Goal: Task Accomplishment & Management: Complete application form

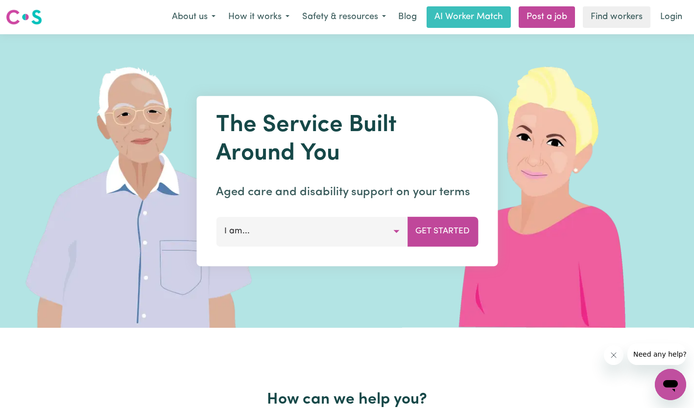
click at [367, 238] on button "I am..." at bounding box center [311, 231] width 191 height 29
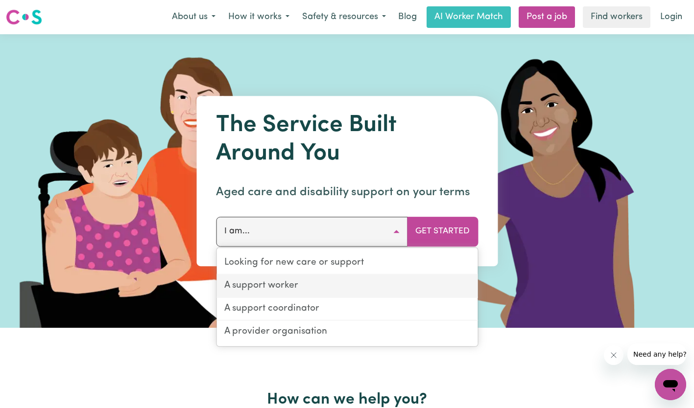
click at [344, 281] on link "A support worker" at bounding box center [346, 286] width 261 height 23
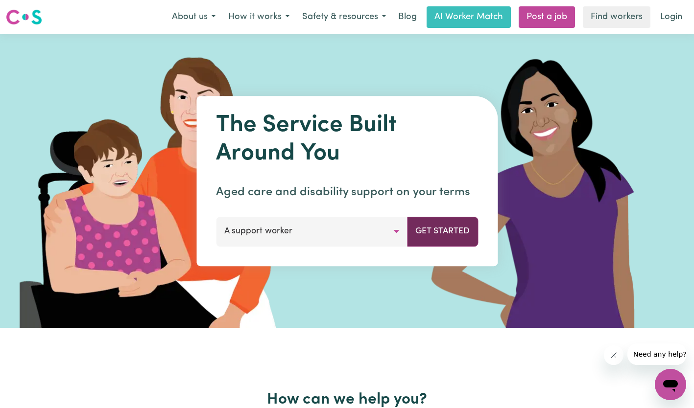
click at [438, 229] on button "Get Started" at bounding box center [442, 231] width 71 height 29
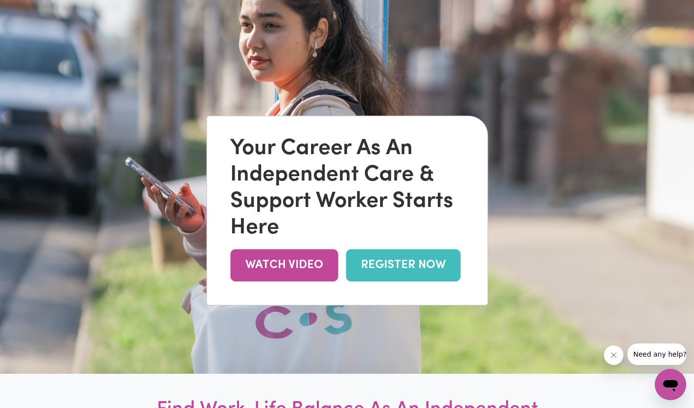
scroll to position [69, 0]
click at [414, 273] on link "REGISTER NOW" at bounding box center [403, 265] width 115 height 32
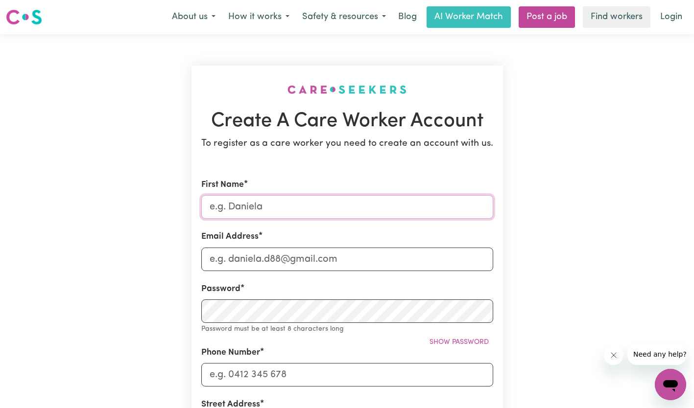
click at [392, 213] on input "First Name" at bounding box center [347, 206] width 292 height 23
type input "[PERSON_NAME]"
type input "[EMAIL_ADDRESS][DOMAIN_NAME]"
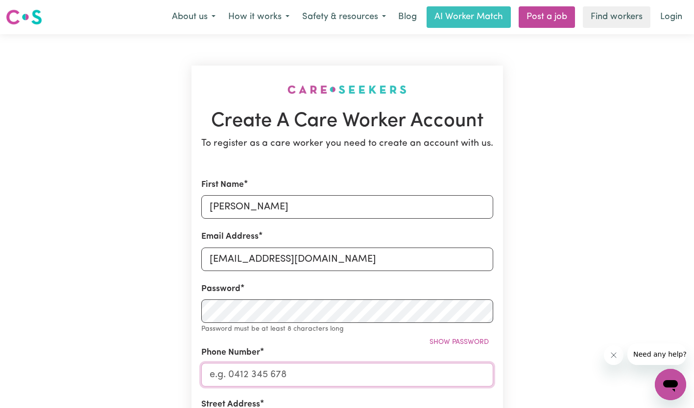
type input "0437396747"
type input "[STREET_ADDRESS]"
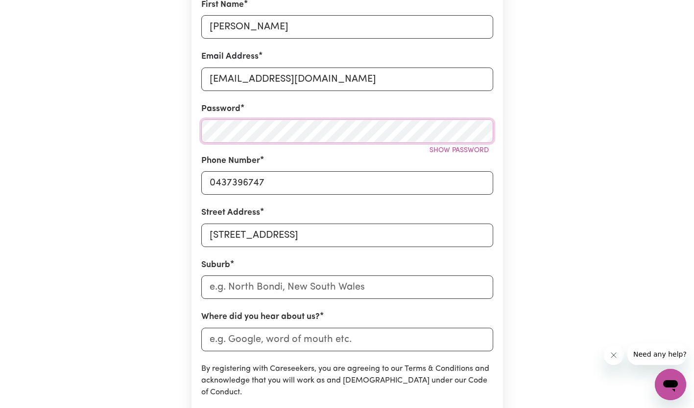
scroll to position [181, 0]
click at [285, 286] on input "text" at bounding box center [347, 286] width 292 height 23
type input "st"
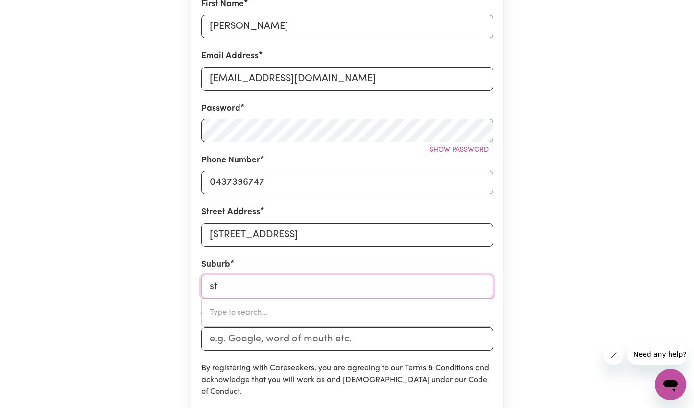
type input "[GEOGRAPHIC_DATA][PERSON_NAME]"
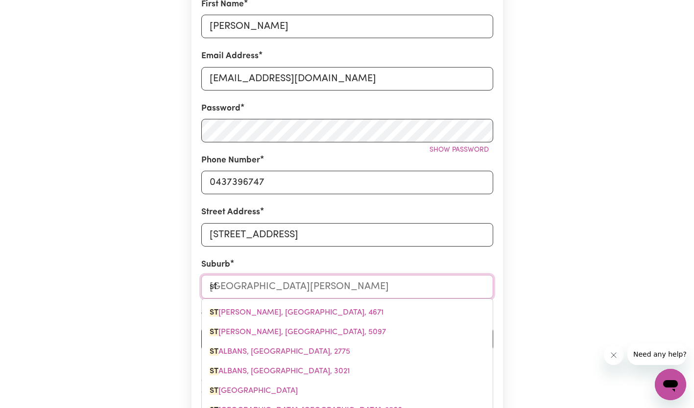
type input "st c"
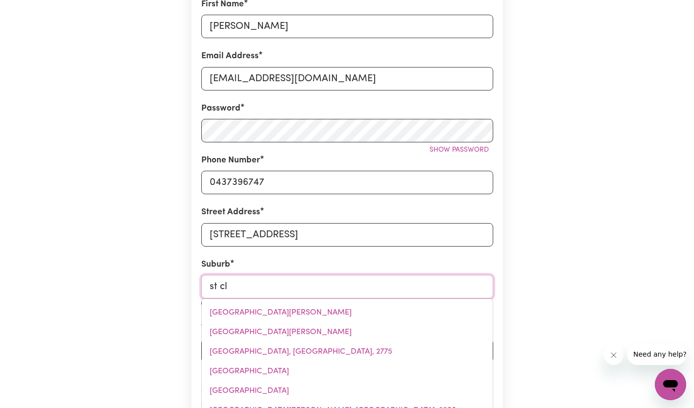
type input "st cla"
type input "[STREET_ADDRESS]"
type input "st clai"
type input "[GEOGRAPHIC_DATA], [GEOGRAPHIC_DATA], 2330"
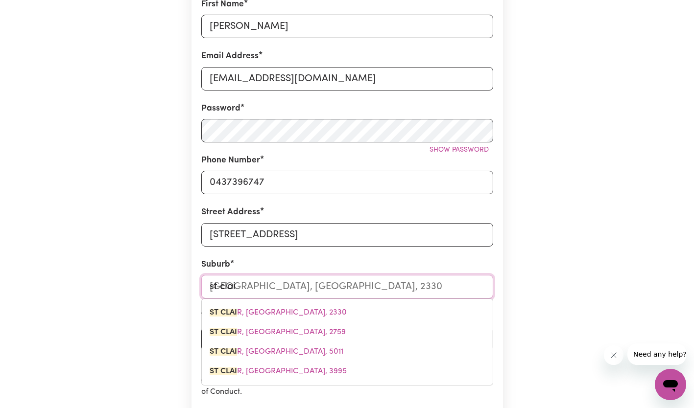
type input "st clair"
type input "[GEOGRAPHIC_DATA], [GEOGRAPHIC_DATA], 2330"
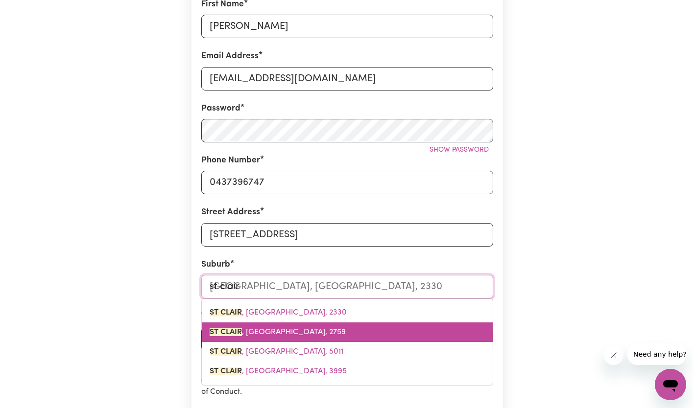
click at [288, 333] on span "[GEOGRAPHIC_DATA] , [GEOGRAPHIC_DATA], 2759" at bounding box center [278, 332] width 136 height 8
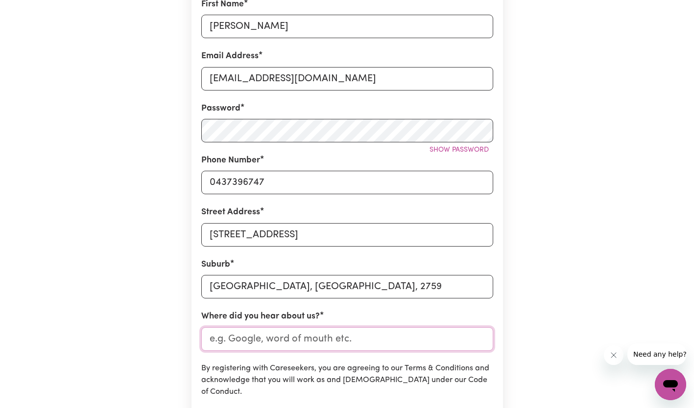
click at [283, 344] on input "Where did you hear about us?" at bounding box center [347, 339] width 292 height 23
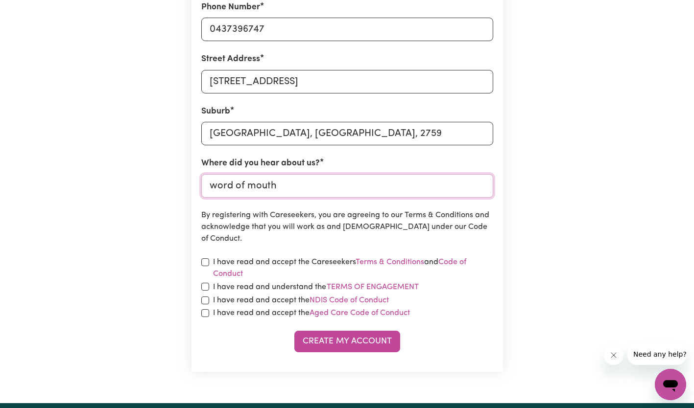
scroll to position [334, 0]
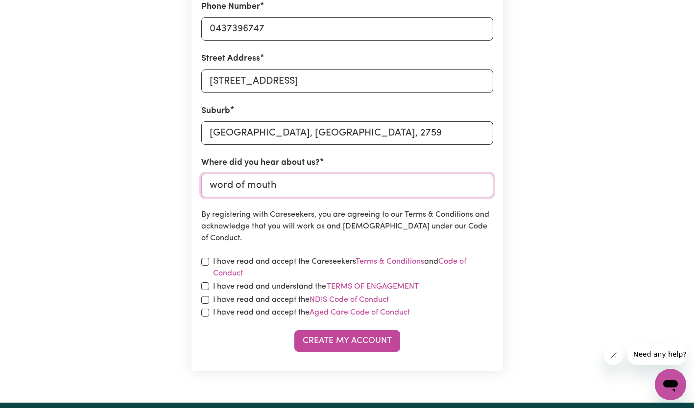
type input "word of mouth"
click at [206, 261] on input "checkbox" at bounding box center [205, 262] width 8 height 8
checkbox input "true"
click at [207, 314] on input "checkbox" at bounding box center [205, 313] width 8 height 8
checkbox input "true"
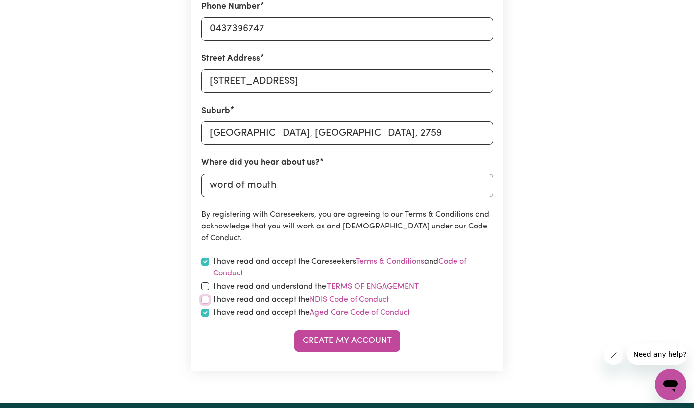
click at [205, 304] on input "checkbox" at bounding box center [205, 300] width 8 height 8
checkbox input "true"
click at [205, 284] on input "checkbox" at bounding box center [205, 286] width 8 height 8
checkbox input "true"
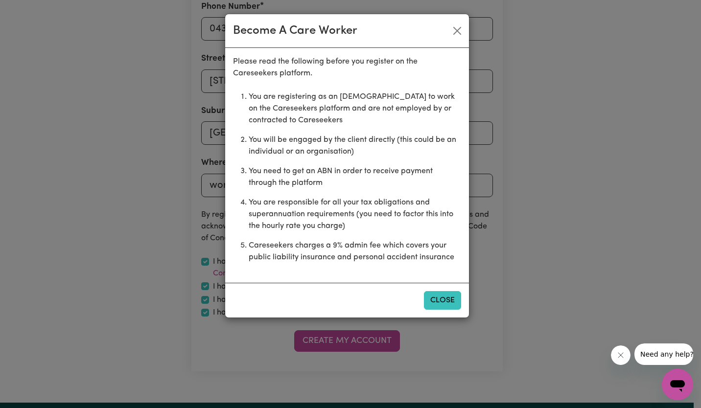
click at [449, 296] on button "Close" at bounding box center [442, 300] width 37 height 19
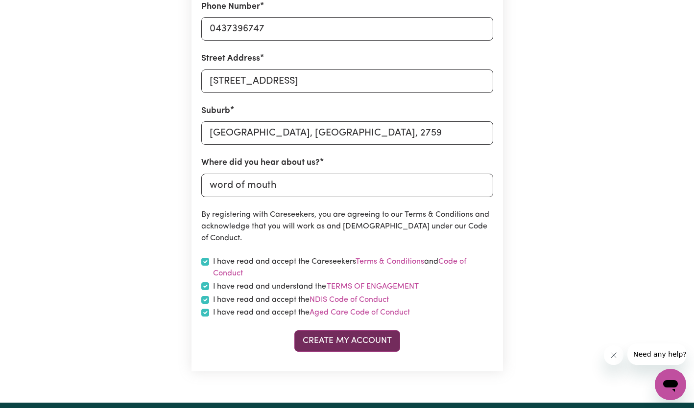
click at [336, 344] on button "Create My Account" at bounding box center [347, 341] width 106 height 22
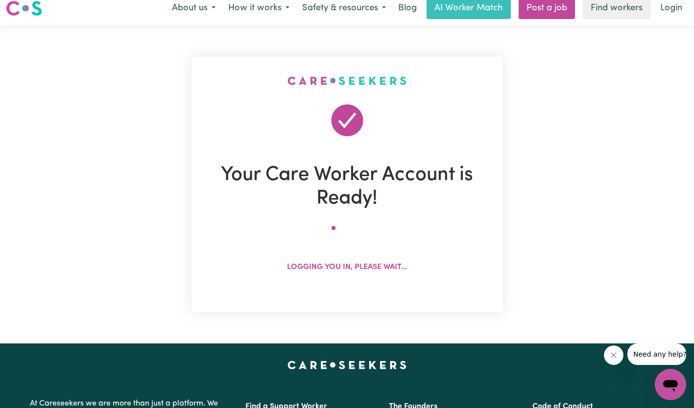
scroll to position [0, 0]
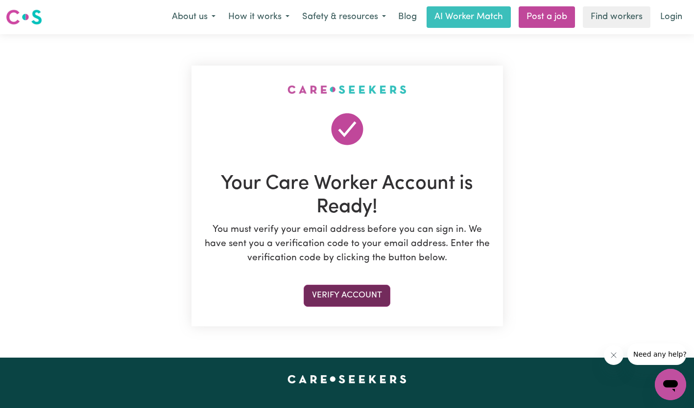
click at [356, 298] on button "Verify Account" at bounding box center [347, 296] width 87 height 22
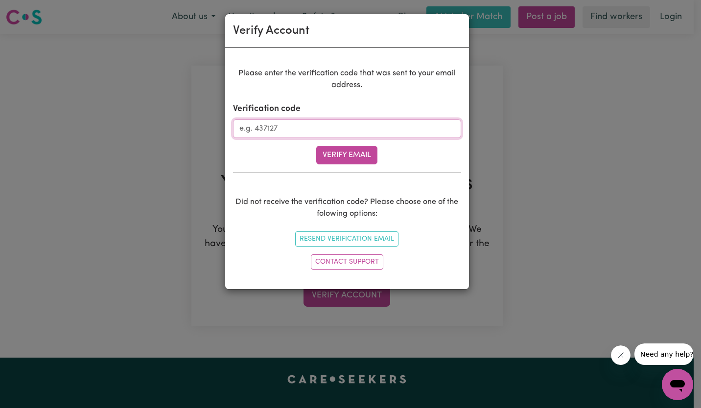
click at [272, 128] on input "Verification code" at bounding box center [347, 128] width 228 height 19
type input "855089"
click at [344, 157] on button "Verify Email" at bounding box center [346, 155] width 61 height 19
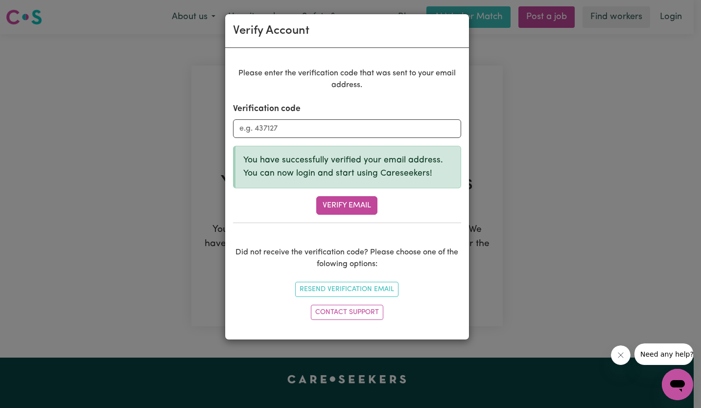
click at [534, 169] on div "Verify Account Please enter the verification code that was sent to your email a…" at bounding box center [350, 204] width 701 height 408
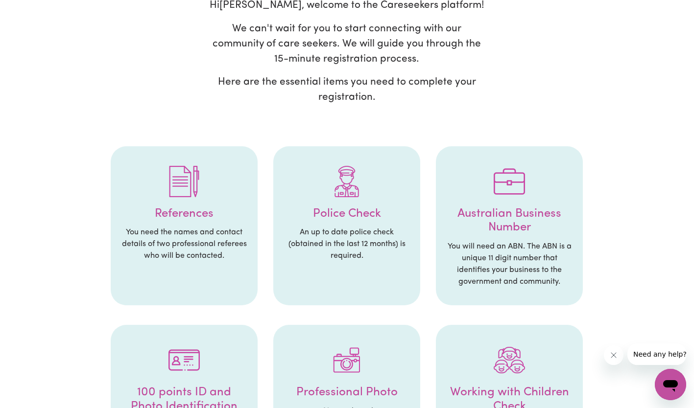
scroll to position [98, 0]
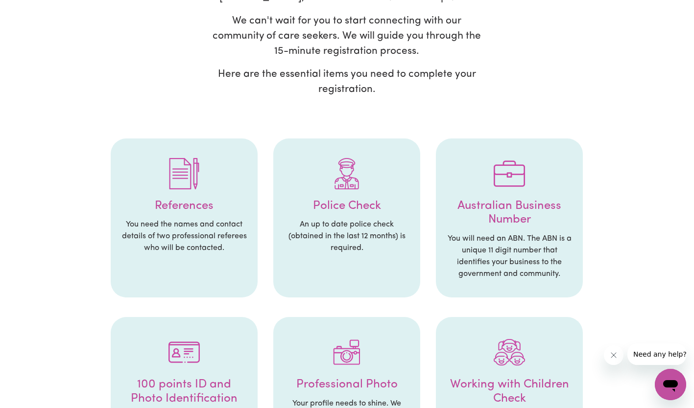
click at [199, 238] on p "You need the names and contact details of two professional referees who will be…" at bounding box center [183, 236] width 127 height 35
click at [178, 179] on img at bounding box center [183, 173] width 31 height 31
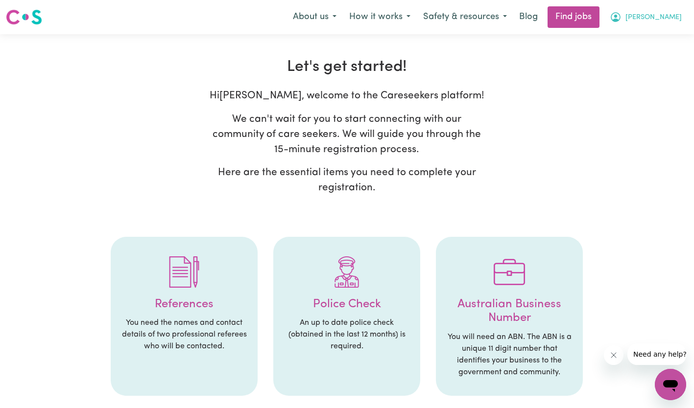
click at [662, 13] on span "[PERSON_NAME]" at bounding box center [653, 17] width 56 height 11
click at [639, 36] on link "My Account" at bounding box center [648, 38] width 77 height 19
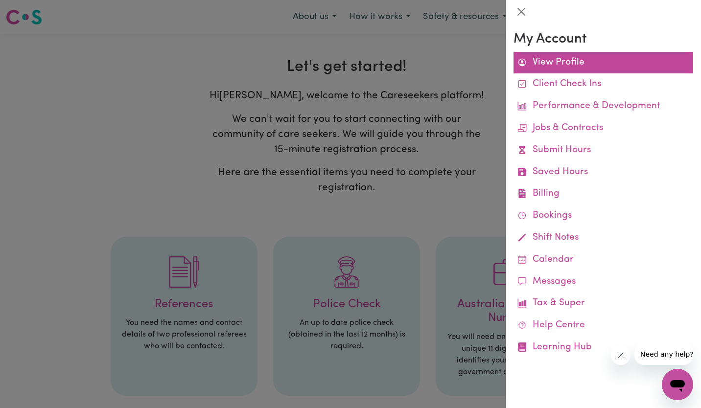
click at [568, 62] on link "View Profile" at bounding box center [604, 63] width 180 height 22
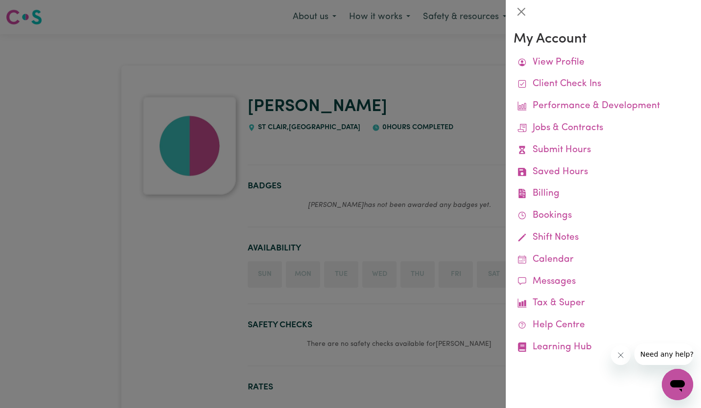
click at [314, 161] on div at bounding box center [350, 204] width 701 height 408
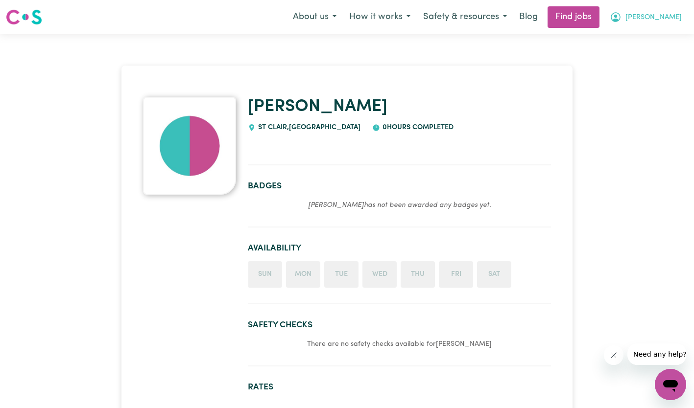
click at [667, 11] on button "[PERSON_NAME]" at bounding box center [645, 17] width 85 height 21
click at [639, 56] on link "My Dashboard" at bounding box center [648, 56] width 77 height 19
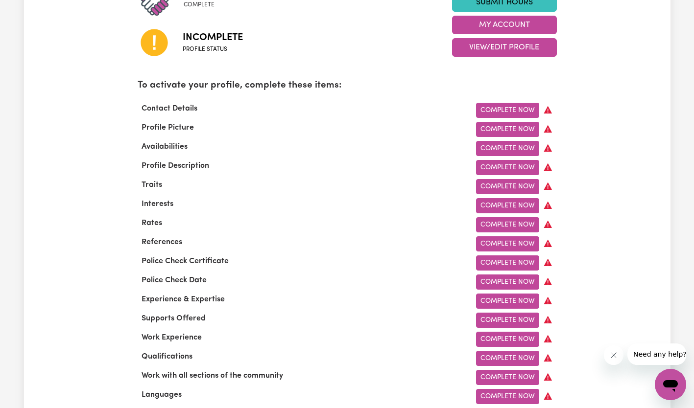
scroll to position [261, 0]
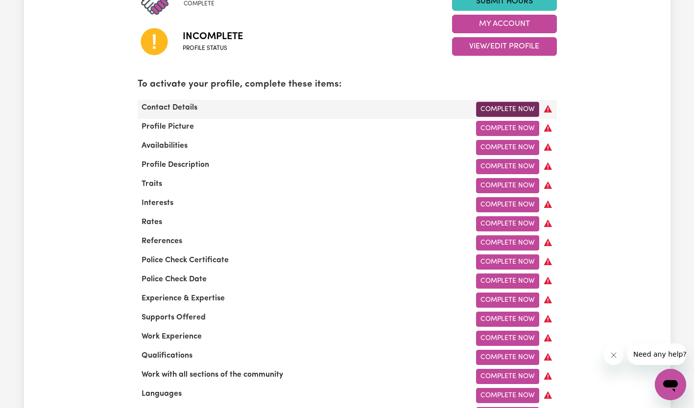
click at [500, 112] on link "Complete Now" at bounding box center [507, 109] width 63 height 15
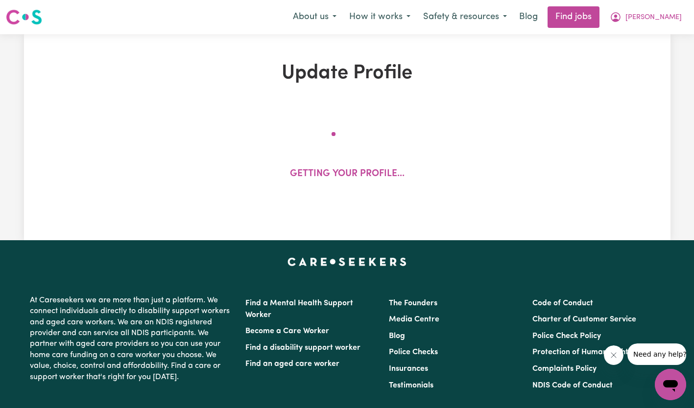
select select "Studying a healthcare related degree or qualification"
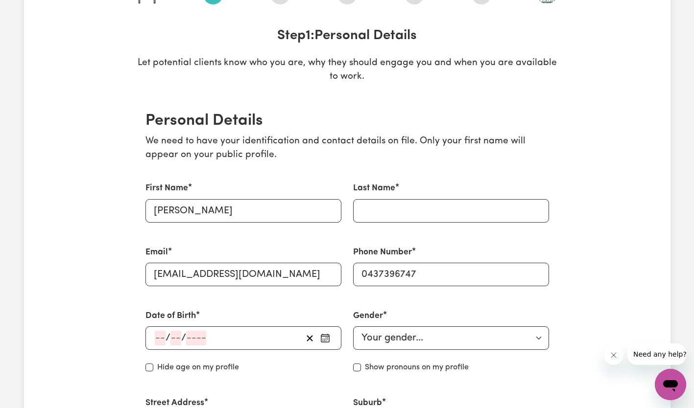
scroll to position [134, 0]
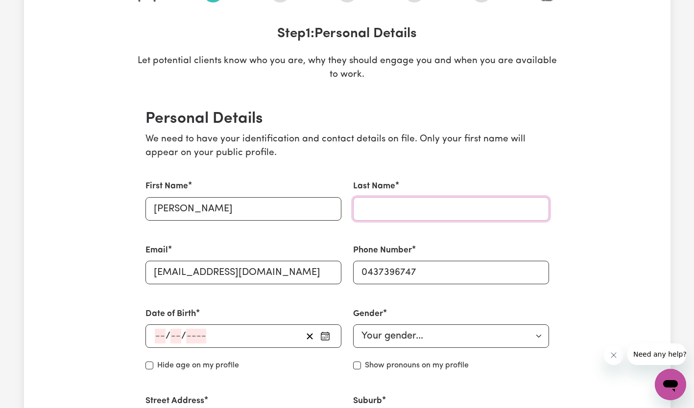
click at [397, 217] on input "Last Name" at bounding box center [451, 208] width 196 height 23
type input "[PERSON_NAME][GEOGRAPHIC_DATA]"
type input "ST CLAIR"
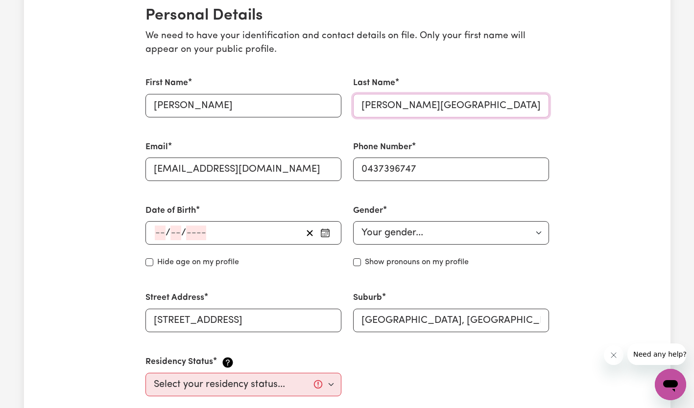
scroll to position [239, 0]
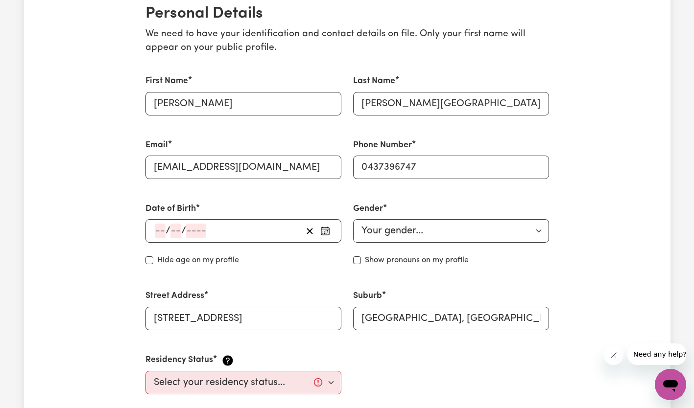
click at [156, 224] on input "number" at bounding box center [160, 231] width 11 height 15
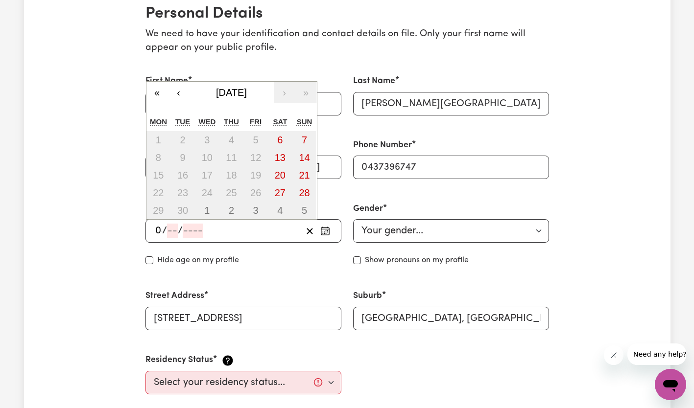
type input "04"
type input "07"
type input "198"
type input "[DATE]"
type input "4"
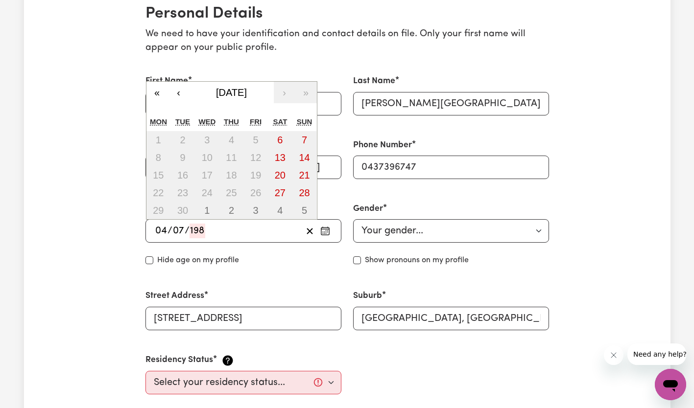
type input "7"
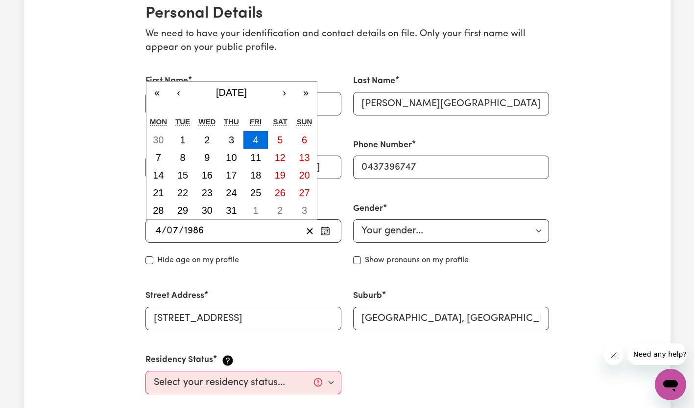
type input "1986"
click at [387, 226] on select "Your gender... [DEMOGRAPHIC_DATA] [DEMOGRAPHIC_DATA] [DEMOGRAPHIC_DATA] Other P…" at bounding box center [451, 230] width 196 height 23
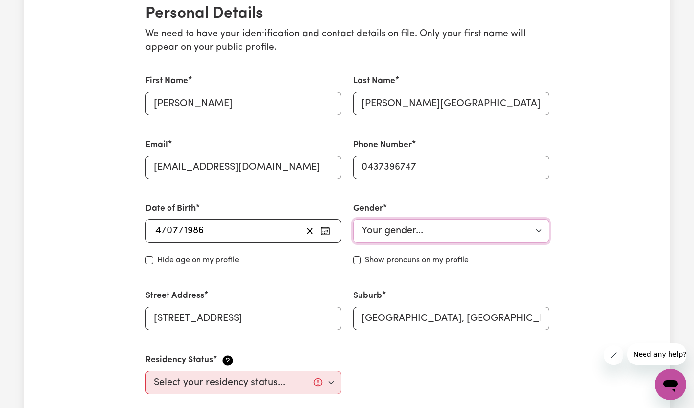
select select "[DEMOGRAPHIC_DATA]"
click at [353, 219] on select "Your gender... [DEMOGRAPHIC_DATA] [DEMOGRAPHIC_DATA] [DEMOGRAPHIC_DATA] Other P…" at bounding box center [451, 230] width 196 height 23
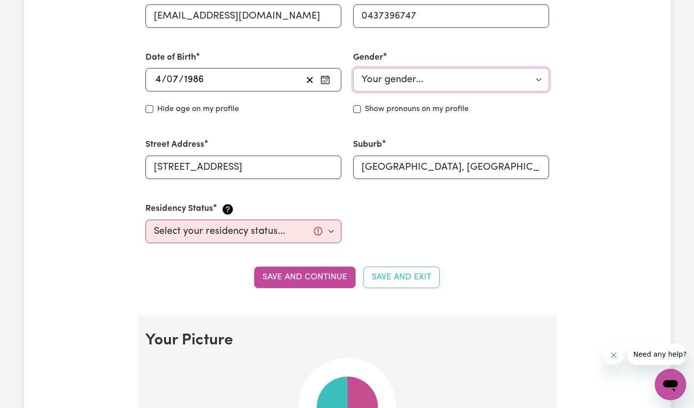
scroll to position [391, 0]
click at [269, 231] on select "Select your residency status... [DEMOGRAPHIC_DATA] citizen Australian PR [DEMOG…" at bounding box center [243, 230] width 196 height 23
select select "[DEMOGRAPHIC_DATA] Citizen"
click at [145, 219] on select "Select your residency status... [DEMOGRAPHIC_DATA] citizen Australian PR [DEMOG…" at bounding box center [243, 230] width 196 height 23
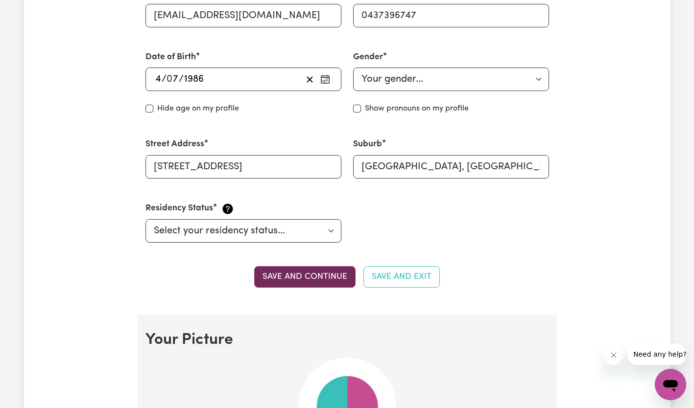
click at [330, 276] on button "Save and continue" at bounding box center [304, 277] width 101 height 22
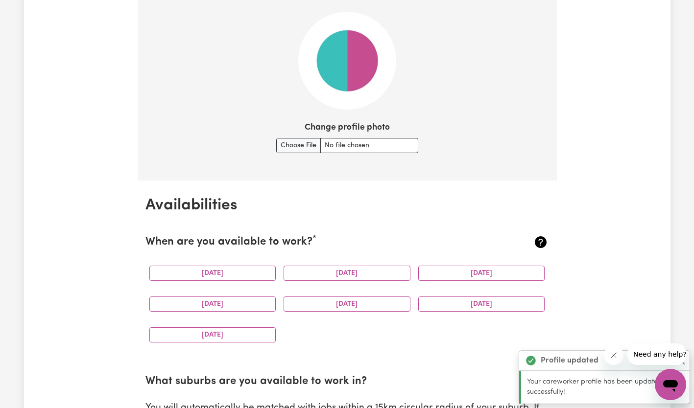
scroll to position [738, 0]
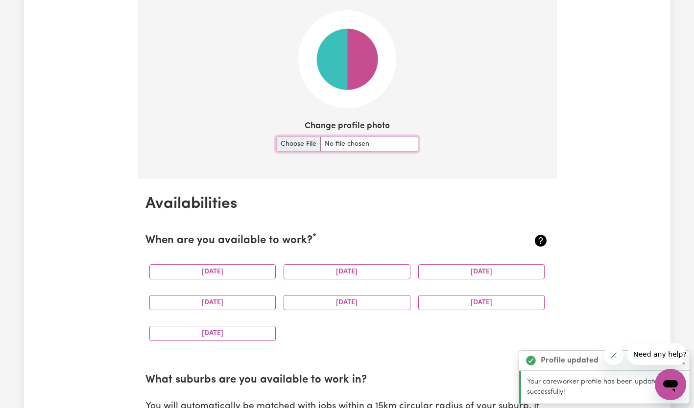
click at [300, 142] on input "Change profile photo" at bounding box center [347, 144] width 142 height 15
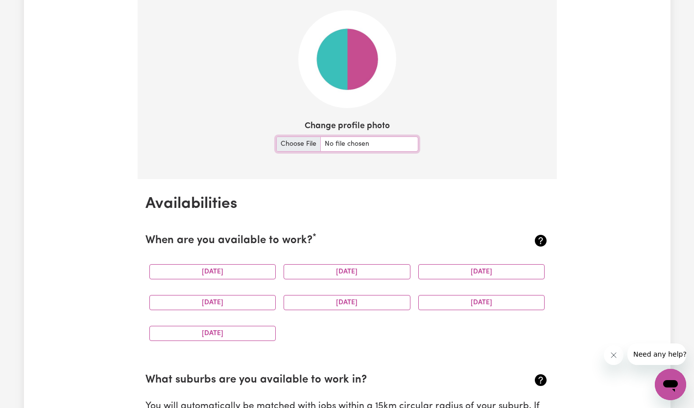
type input "C:\fakepath\pic me.jpg"
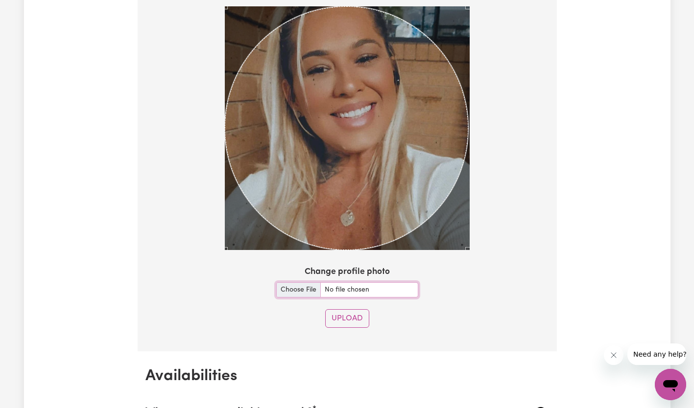
click at [481, 133] on div at bounding box center [346, 130] width 403 height 248
click at [349, 323] on button "Upload" at bounding box center [347, 318] width 44 height 19
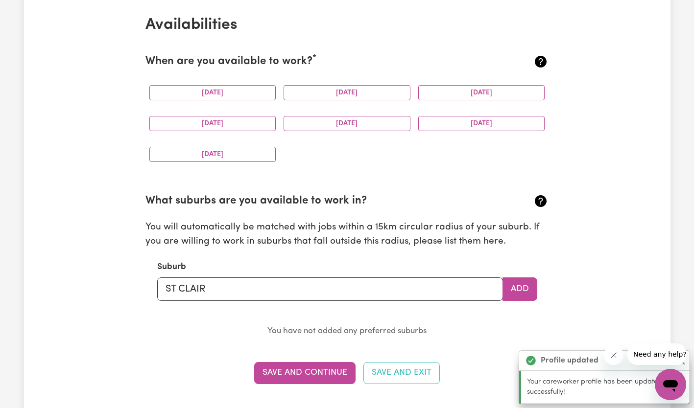
scroll to position [918, 0]
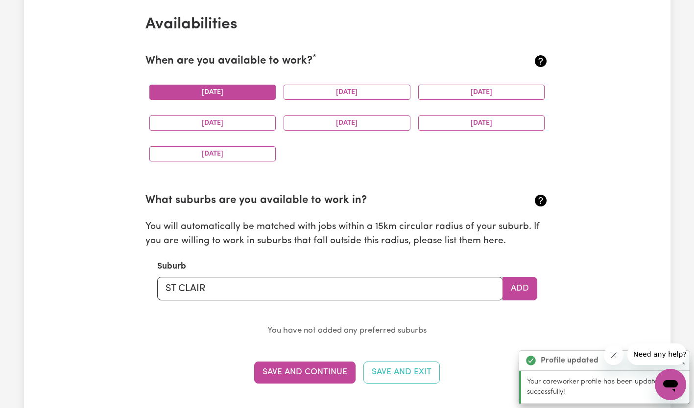
click at [176, 91] on button "[DATE]" at bounding box center [212, 92] width 127 height 15
click at [337, 95] on button "[DATE]" at bounding box center [346, 92] width 127 height 15
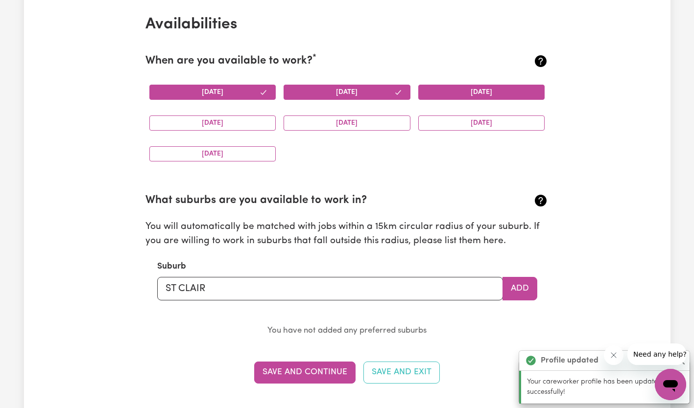
click at [492, 90] on button "[DATE]" at bounding box center [481, 92] width 127 height 15
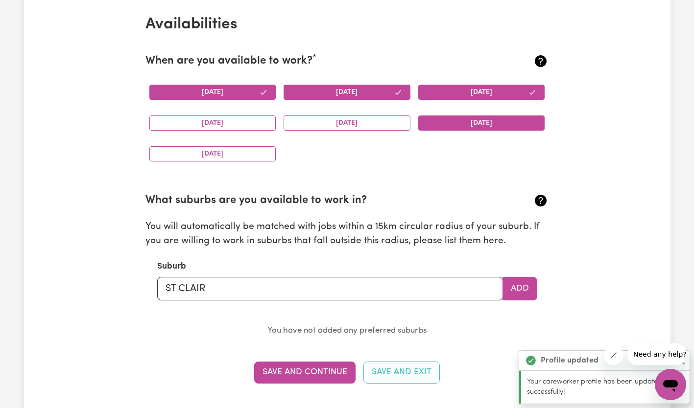
click at [477, 123] on button "[DATE]" at bounding box center [481, 123] width 127 height 15
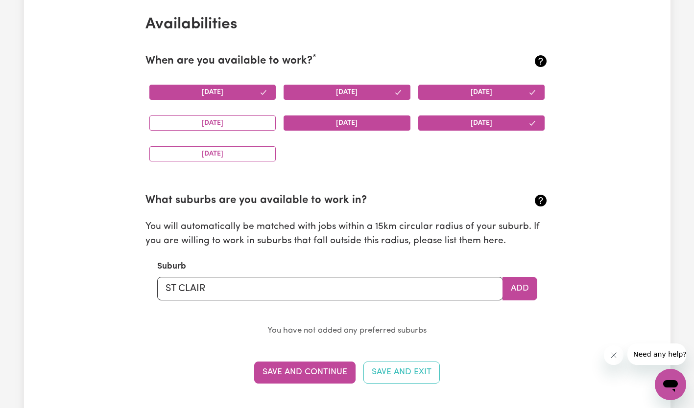
click at [380, 122] on button "[DATE]" at bounding box center [346, 123] width 127 height 15
click at [234, 121] on button "[DATE]" at bounding box center [212, 123] width 127 height 15
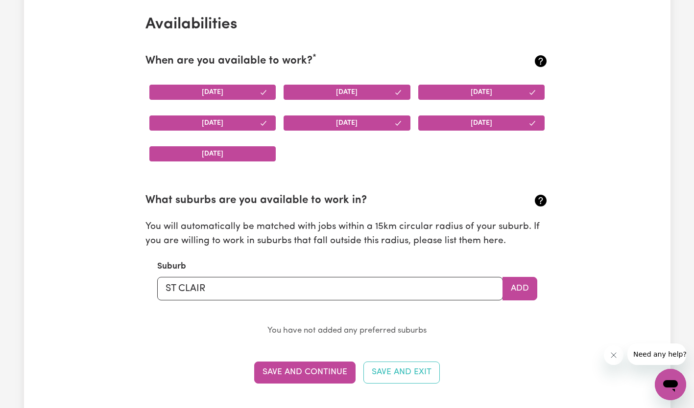
click at [228, 149] on button "[DATE]" at bounding box center [212, 153] width 127 height 15
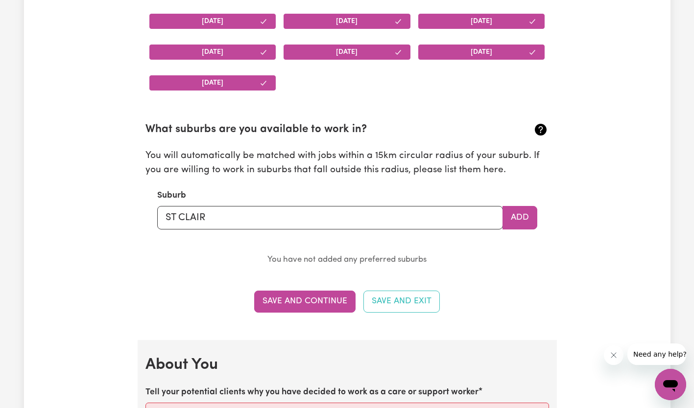
scroll to position [1035, 0]
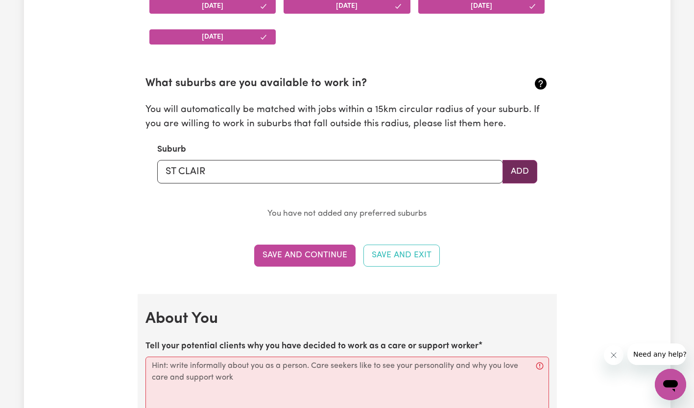
click at [514, 181] on button "Add" at bounding box center [519, 171] width 35 height 23
click at [520, 171] on button "Add" at bounding box center [519, 171] width 35 height 23
type input "[GEOGRAPHIC_DATA], [GEOGRAPHIC_DATA], 2330"
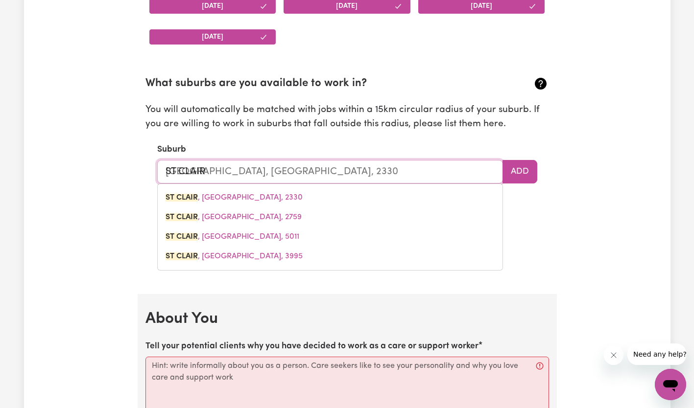
click at [287, 183] on input "ST CLAIR" at bounding box center [330, 171] width 346 height 23
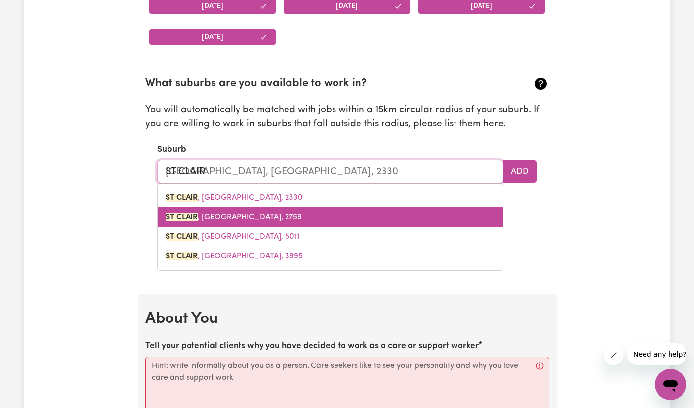
click at [247, 215] on span "[GEOGRAPHIC_DATA] , [GEOGRAPHIC_DATA], 2759" at bounding box center [233, 217] width 136 height 8
type input "[GEOGRAPHIC_DATA], [GEOGRAPHIC_DATA], 2759"
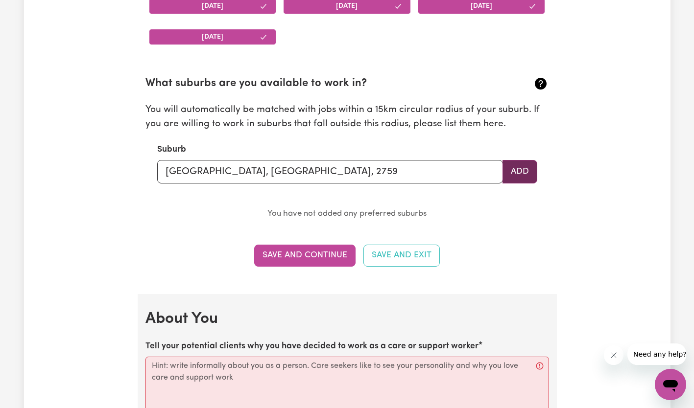
click at [517, 178] on button "Add" at bounding box center [519, 171] width 35 height 23
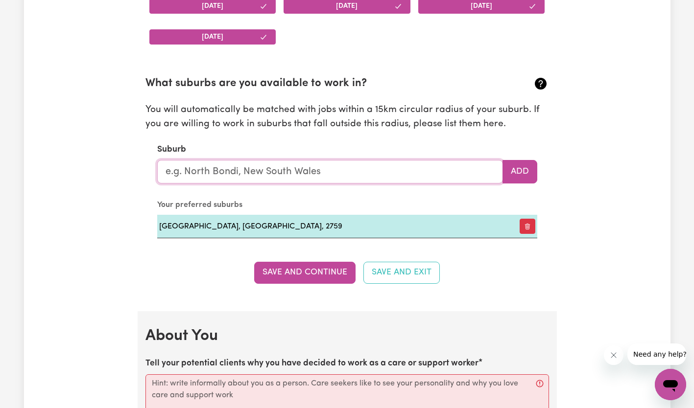
click at [295, 170] on input "text" at bounding box center [330, 171] width 346 height 23
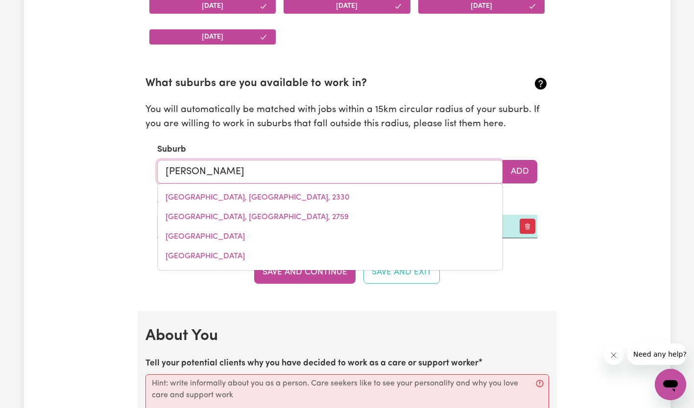
type input "jamis"
type input "[PERSON_NAME][GEOGRAPHIC_DATA], [GEOGRAPHIC_DATA], 2614"
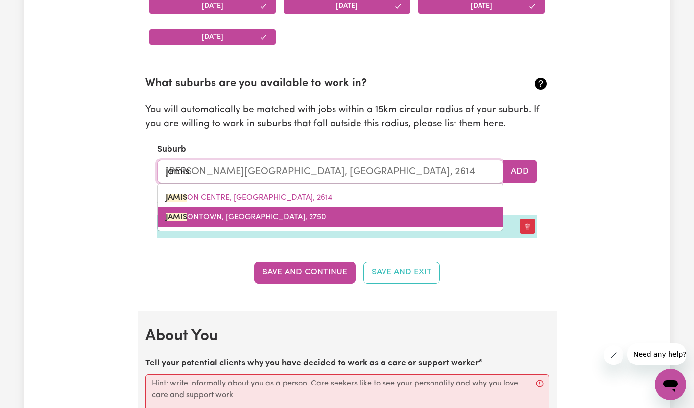
click at [259, 221] on span "JAMIS ONTOWN, [GEOGRAPHIC_DATA], 2750" at bounding box center [245, 217] width 161 height 8
type input "JAMISONTOWN, [GEOGRAPHIC_DATA], 2750"
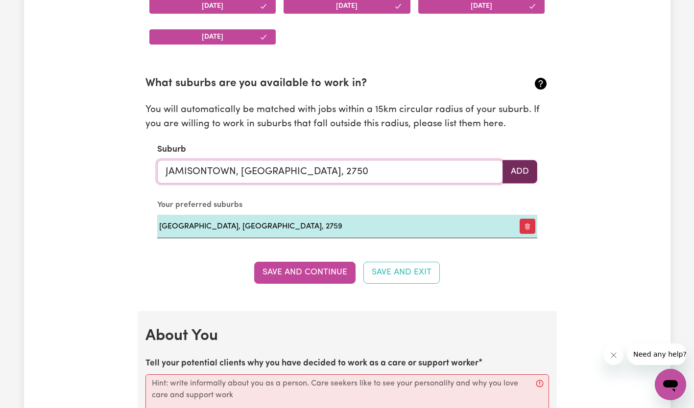
type input "JAMISONTOWN, [GEOGRAPHIC_DATA], 2750"
click at [526, 173] on button "Add" at bounding box center [519, 171] width 35 height 23
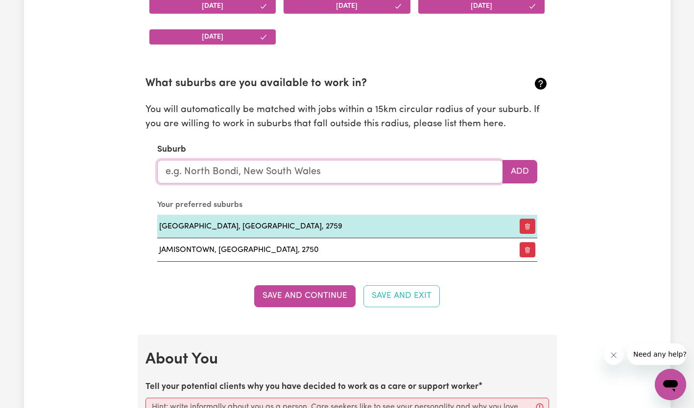
click at [399, 176] on input "text" at bounding box center [330, 171] width 346 height 23
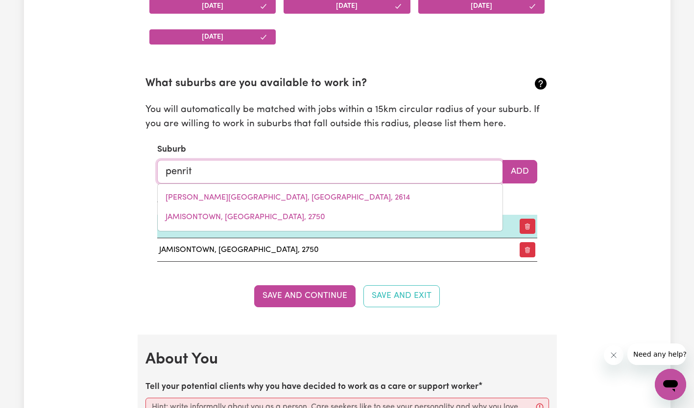
type input "penrith"
type input "[GEOGRAPHIC_DATA], [GEOGRAPHIC_DATA], 2750"
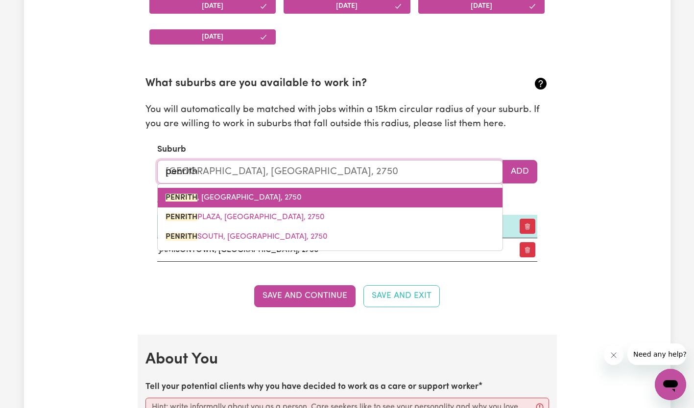
click at [332, 192] on link "PENRITH , [GEOGRAPHIC_DATA], 2750" at bounding box center [330, 198] width 345 height 20
type input "PENRITH, [GEOGRAPHIC_DATA], 2750"
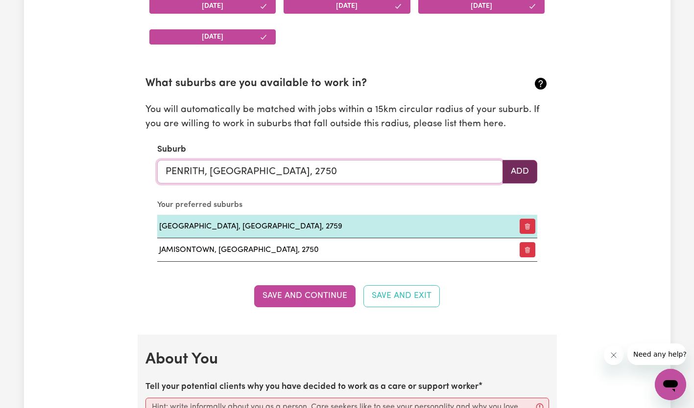
type input "PENRITH, [GEOGRAPHIC_DATA], 2750"
click at [529, 178] on button "Add" at bounding box center [519, 171] width 35 height 23
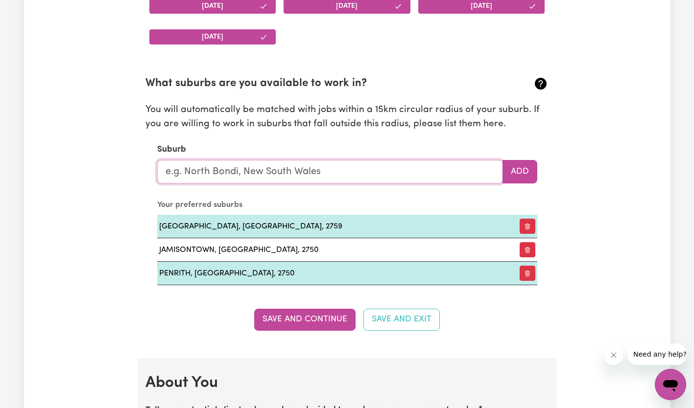
click at [375, 177] on input "text" at bounding box center [330, 171] width 346 height 23
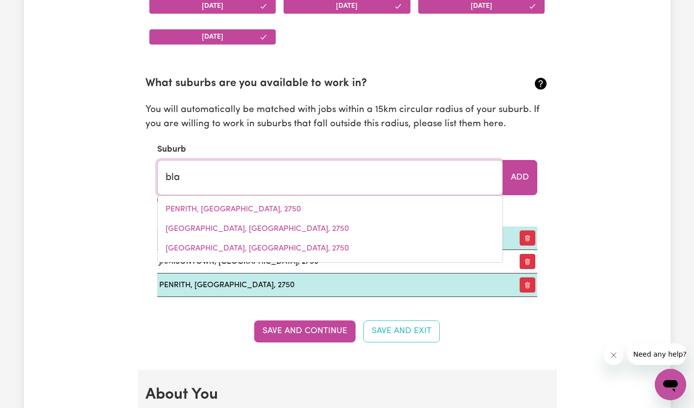
type input "blac"
type input "[STREET_ADDRESS]"
type input "black"
type input "[GEOGRAPHIC_DATA], [GEOGRAPHIC_DATA], 2439"
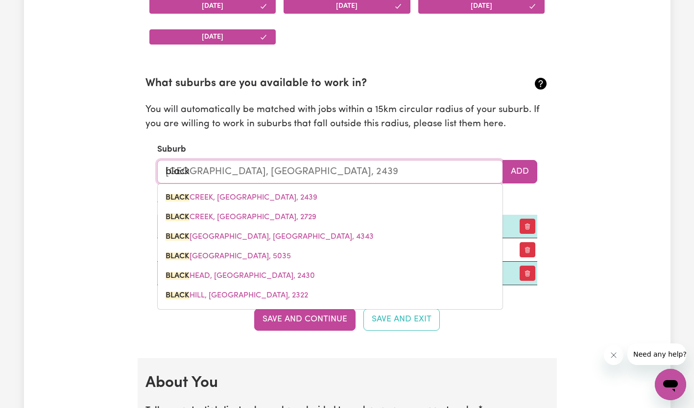
type input "blackt"
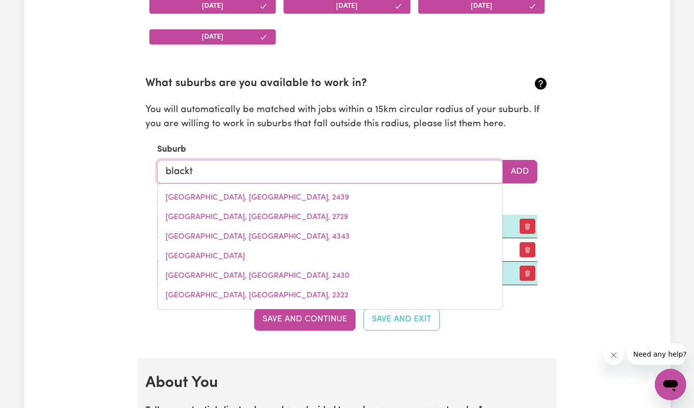
type input "blackto"
type input "blacktoWN, [GEOGRAPHIC_DATA], 2148"
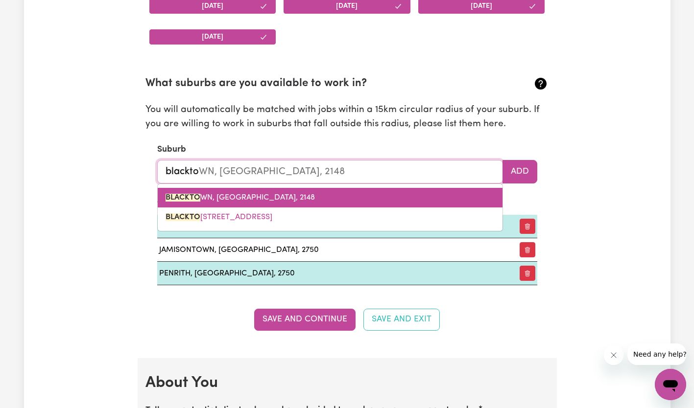
click at [286, 198] on span "BLACKTO WN, [GEOGRAPHIC_DATA], 2148" at bounding box center [239, 198] width 149 height 8
type input "[GEOGRAPHIC_DATA], [GEOGRAPHIC_DATA], 2148"
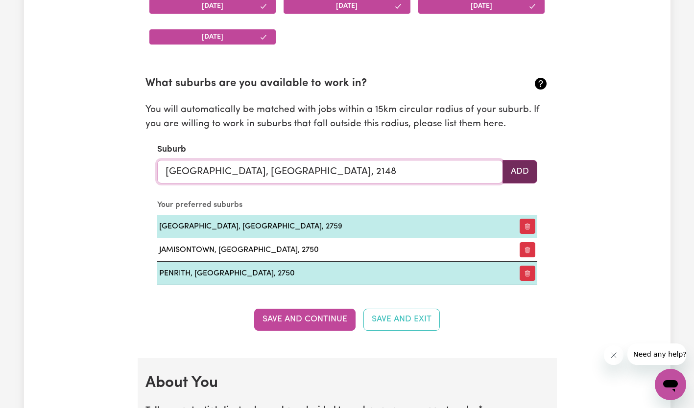
type input "[GEOGRAPHIC_DATA], [GEOGRAPHIC_DATA], 2148"
click at [526, 171] on button "Add" at bounding box center [519, 171] width 35 height 23
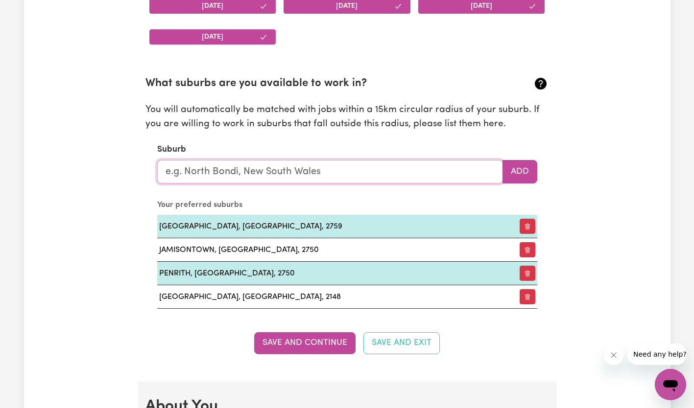
click at [359, 177] on input "text" at bounding box center [330, 171] width 346 height 23
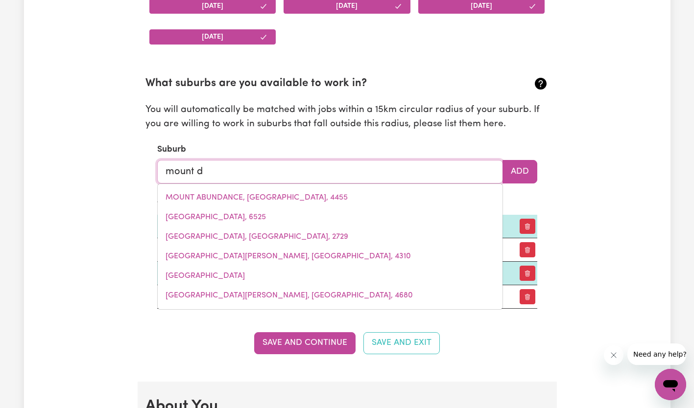
type input "mount dr"
type input "[GEOGRAPHIC_DATA], [GEOGRAPHIC_DATA], 2770"
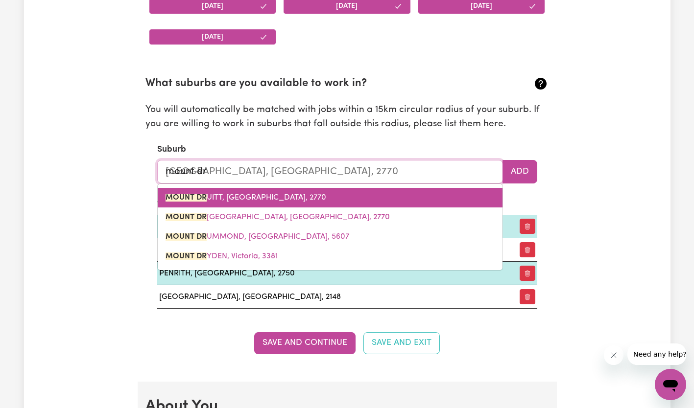
click at [302, 198] on span "[GEOGRAPHIC_DATA], [GEOGRAPHIC_DATA], 2770" at bounding box center [245, 198] width 161 height 8
type input "[GEOGRAPHIC_DATA], [GEOGRAPHIC_DATA], 2770"
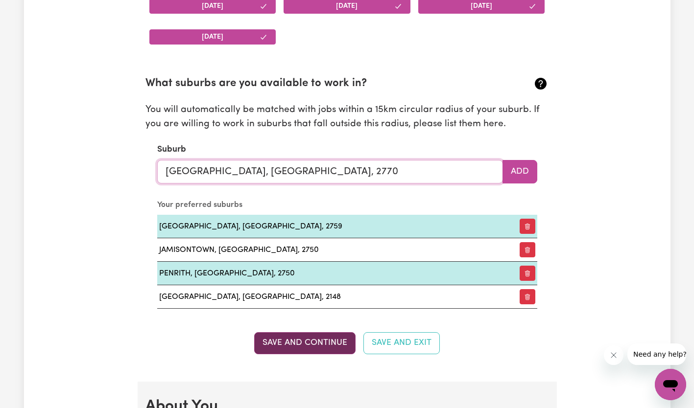
type input "[GEOGRAPHIC_DATA], [GEOGRAPHIC_DATA], 2770"
click at [296, 336] on button "Save and Continue" at bounding box center [304, 343] width 101 height 22
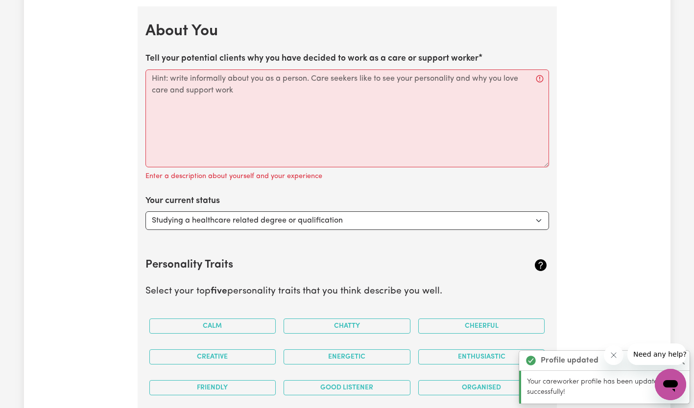
scroll to position [1416, 0]
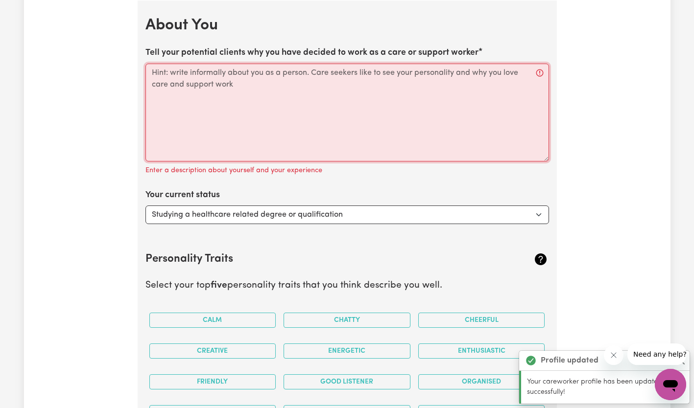
click at [322, 103] on textarea "Tell your potential clients why you have decided to work as a care or support w…" at bounding box center [346, 113] width 403 height 98
click at [251, 96] on textarea "Tell your potential clients why you have decided to work as a care or support w…" at bounding box center [346, 113] width 403 height 98
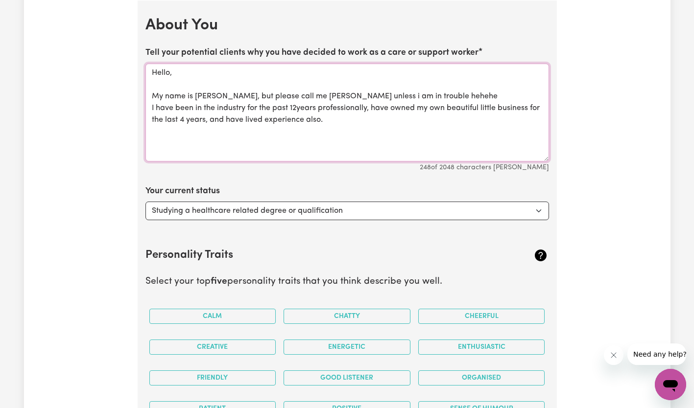
click at [343, 120] on textarea "Hello, My name is [PERSON_NAME], but please call me [PERSON_NAME] unless i am i…" at bounding box center [346, 113] width 403 height 98
click at [361, 143] on textarea "Hello, My name is [PERSON_NAME], but please call me [PERSON_NAME] unless i am i…" at bounding box center [346, 113] width 403 height 98
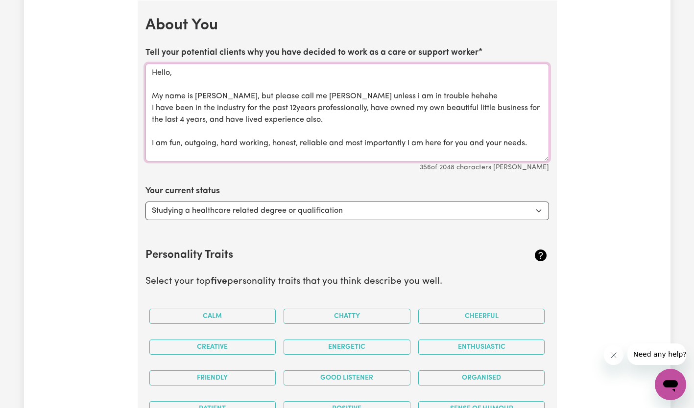
type textarea "Hello, My name is [PERSON_NAME], but please call me [PERSON_NAME] unless i am i…"
click at [380, 212] on select "Select... Studying a healthcare related degree or qualification Studying a non-…" at bounding box center [346, 211] width 403 height 19
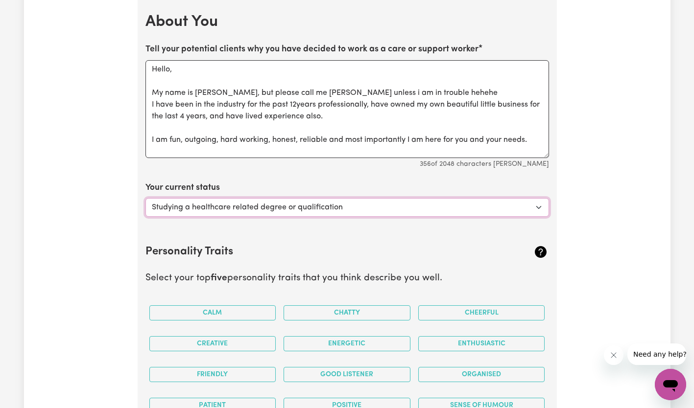
scroll to position [1420, 0]
click at [380, 212] on select "Select... Studying a healthcare related degree or qualification Studying a non-…" at bounding box center [346, 207] width 403 height 19
click at [145, 198] on select "Select... Studying a healthcare related degree or qualification Studying a non-…" at bounding box center [346, 207] width 403 height 19
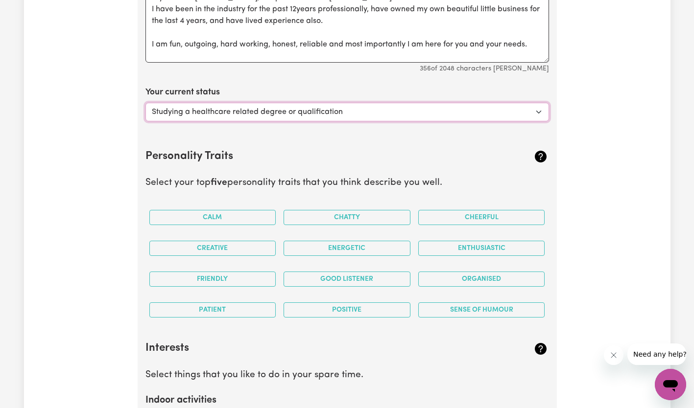
scroll to position [1516, 0]
click at [351, 216] on button "Chatty" at bounding box center [346, 217] width 127 height 15
click at [479, 218] on button "Cheerful" at bounding box center [481, 217] width 127 height 15
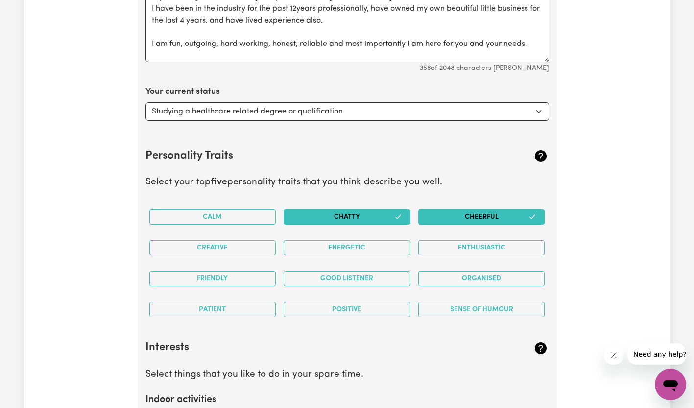
click at [476, 249] on button "Enthusiastic" at bounding box center [481, 247] width 127 height 15
click at [379, 244] on button "Energetic" at bounding box center [346, 247] width 127 height 15
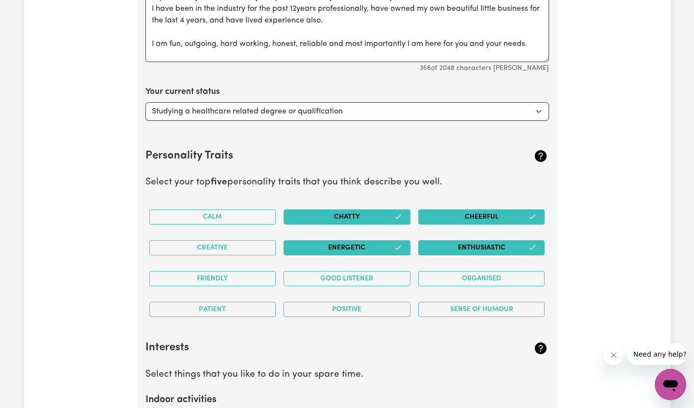
click at [363, 275] on button "Good Listener" at bounding box center [346, 278] width 127 height 15
click at [449, 280] on button "Organised" at bounding box center [481, 278] width 127 height 15
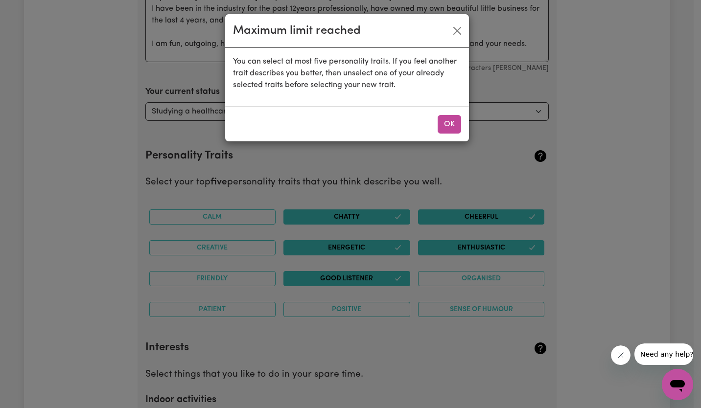
click at [442, 121] on button "OK" at bounding box center [449, 124] width 23 height 19
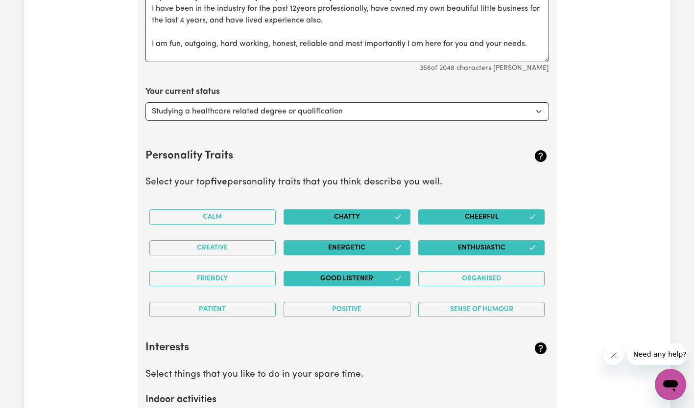
click at [223, 281] on button "Friendly" at bounding box center [212, 278] width 127 height 15
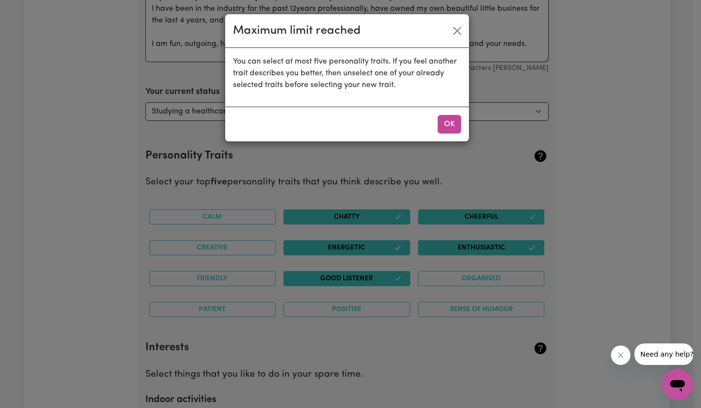
click at [452, 117] on button "OK" at bounding box center [449, 124] width 23 height 19
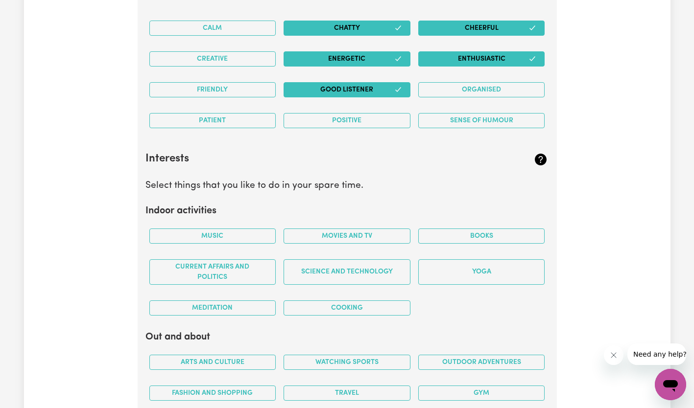
scroll to position [1705, 0]
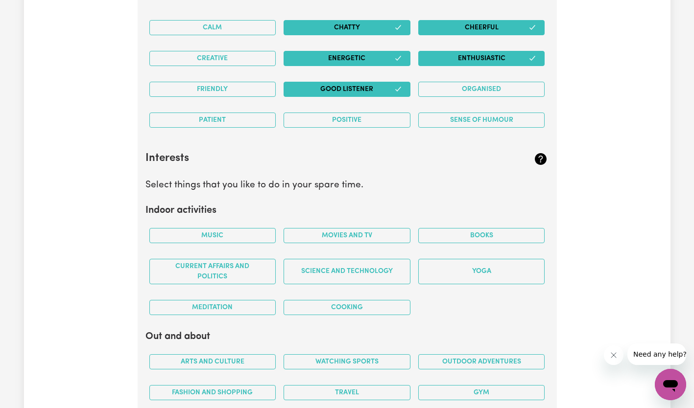
click at [205, 236] on button "Music" at bounding box center [212, 235] width 127 height 15
click at [335, 235] on button "Movies and TV" at bounding box center [346, 235] width 127 height 15
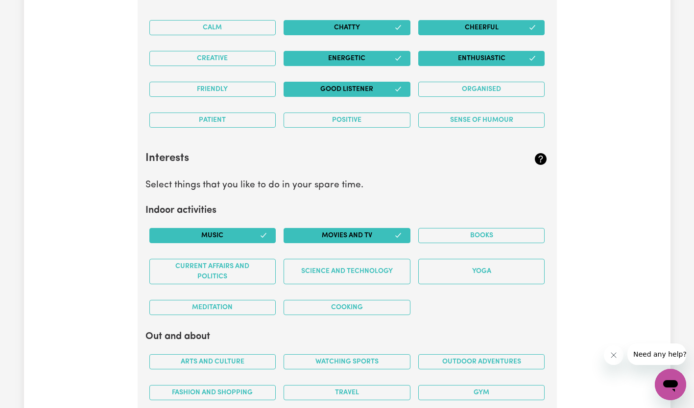
click at [369, 305] on button "Cooking" at bounding box center [346, 307] width 127 height 15
click at [468, 264] on button "Yoga" at bounding box center [481, 271] width 127 height 25
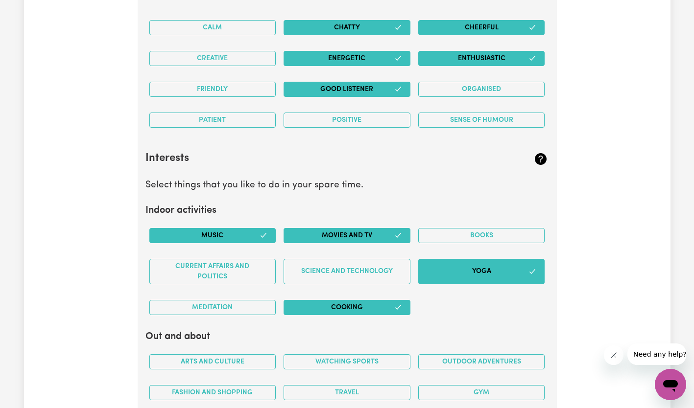
click at [458, 235] on button "Books" at bounding box center [481, 235] width 127 height 15
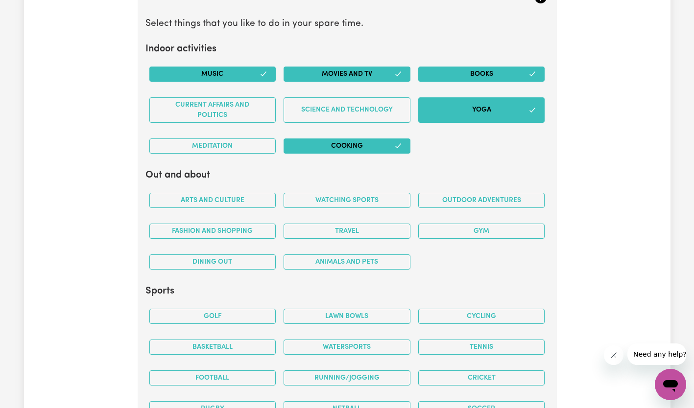
scroll to position [1867, 0]
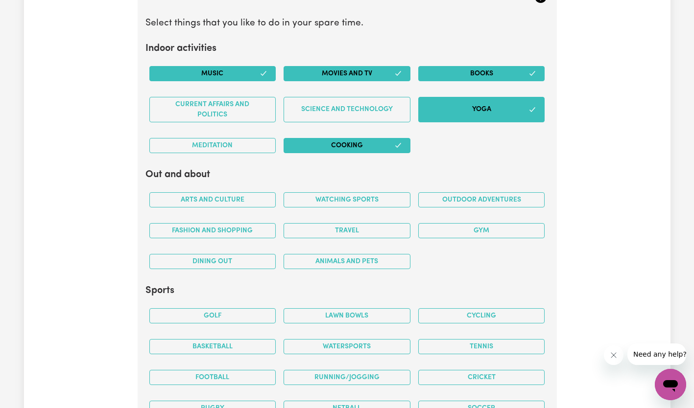
click at [212, 199] on button "Arts and Culture" at bounding box center [212, 199] width 127 height 15
click at [446, 203] on button "Outdoor adventures" at bounding box center [481, 199] width 127 height 15
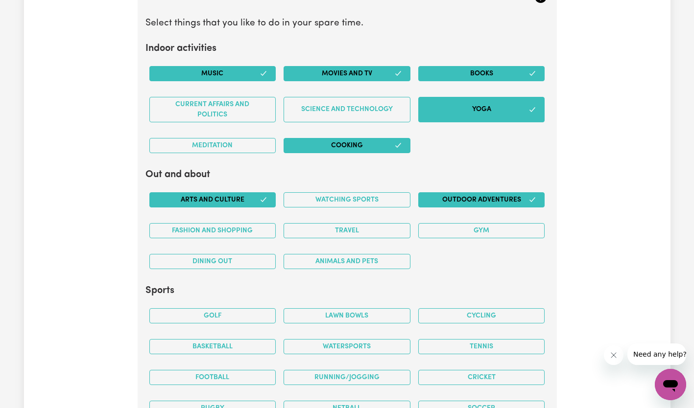
click at [352, 199] on button "Watching sports" at bounding box center [346, 199] width 127 height 15
click at [231, 227] on button "Fashion and shopping" at bounding box center [212, 230] width 127 height 15
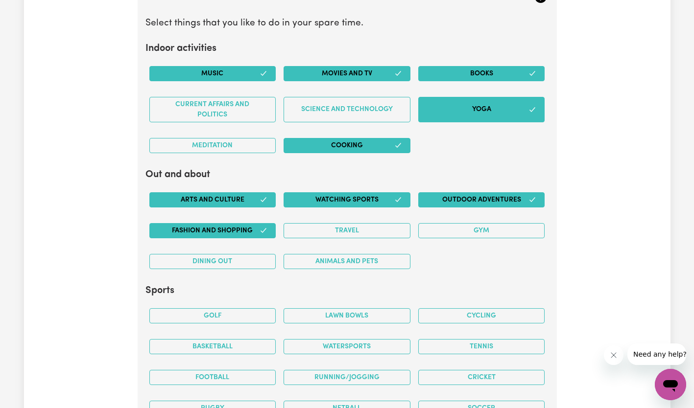
click at [340, 229] on button "Travel" at bounding box center [346, 230] width 127 height 15
click at [479, 234] on button "Gym" at bounding box center [481, 230] width 127 height 15
click at [365, 228] on button "Travel" at bounding box center [346, 230] width 127 height 15
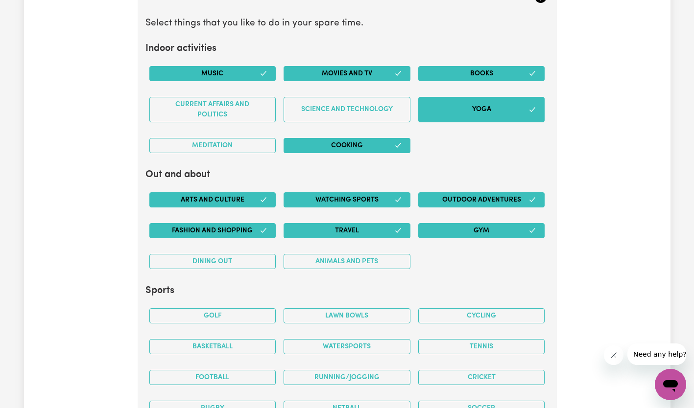
click at [333, 263] on button "Animals and pets" at bounding box center [346, 261] width 127 height 15
click at [252, 260] on button "Dining out" at bounding box center [212, 261] width 127 height 15
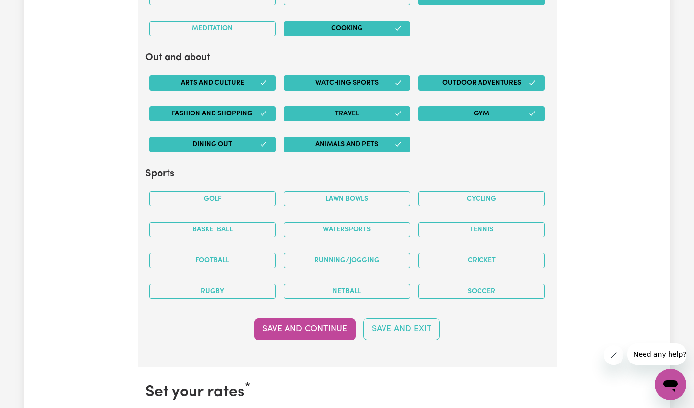
scroll to position [1985, 0]
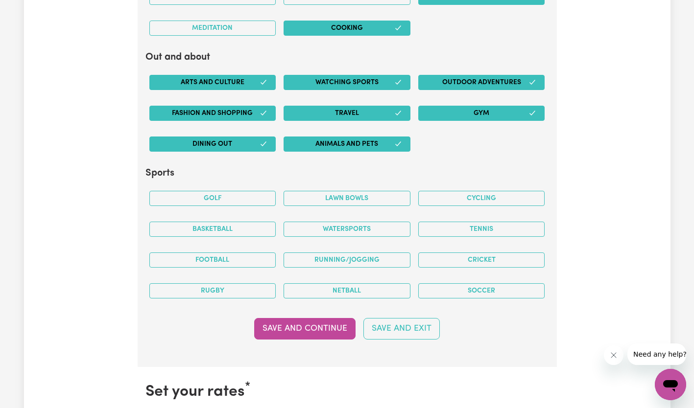
click at [227, 229] on button "Basketball" at bounding box center [212, 229] width 127 height 15
click at [236, 286] on button "Rugby" at bounding box center [212, 290] width 127 height 15
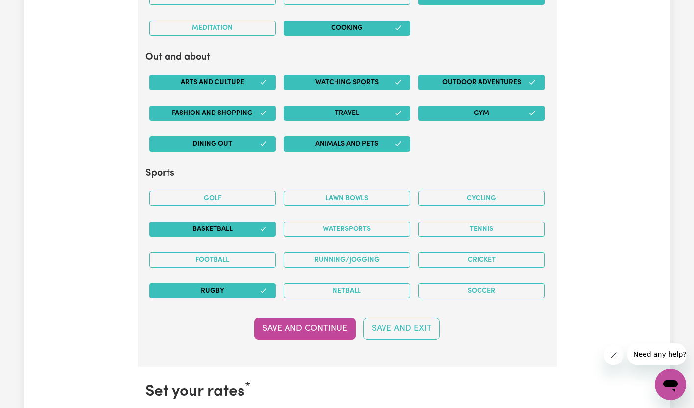
click at [242, 258] on button "Football" at bounding box center [212, 260] width 127 height 15
click at [241, 285] on button "Rugby" at bounding box center [212, 290] width 127 height 15
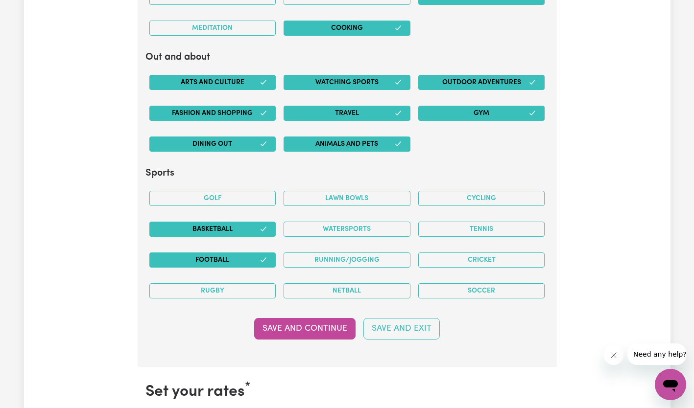
click at [494, 288] on button "Soccer" at bounding box center [481, 290] width 127 height 15
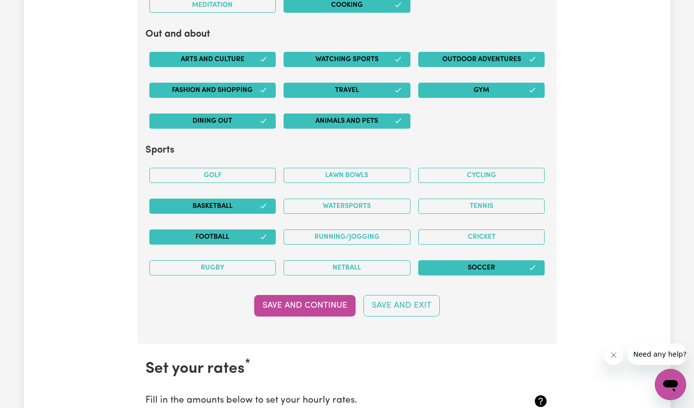
scroll to position [2008, 0]
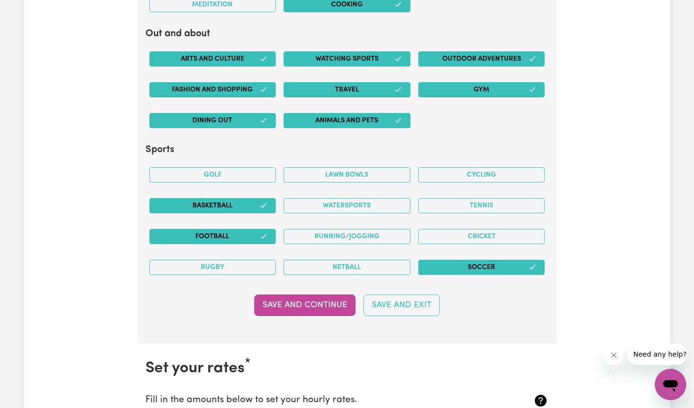
click at [349, 203] on button "Watersports" at bounding box center [346, 205] width 127 height 15
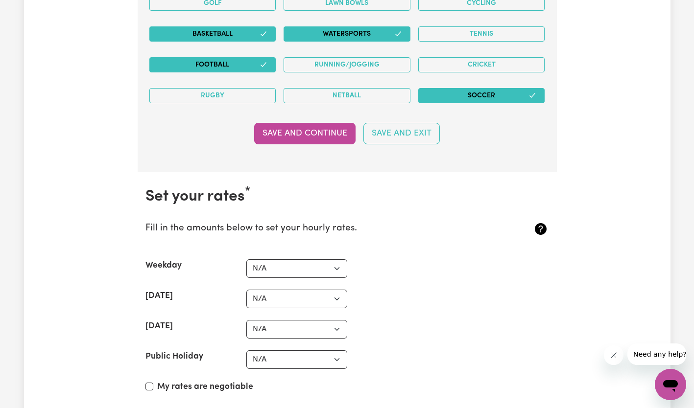
scroll to position [2182, 0]
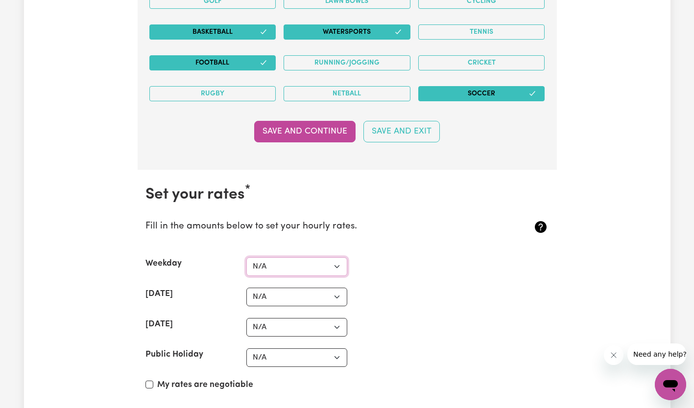
click at [285, 261] on select "N/A $37 $38 $39 $40 $41 $42 $43 $44 $45 $46 $47 $48 $49 $50 $51 $52 $53 $54 $55…" at bounding box center [296, 267] width 101 height 19
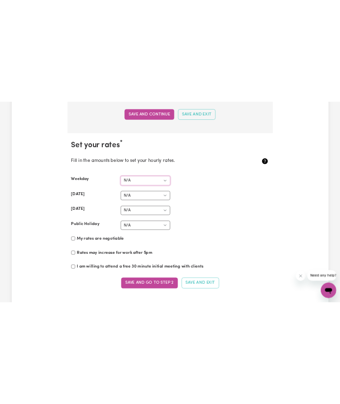
scroll to position [2293, 0]
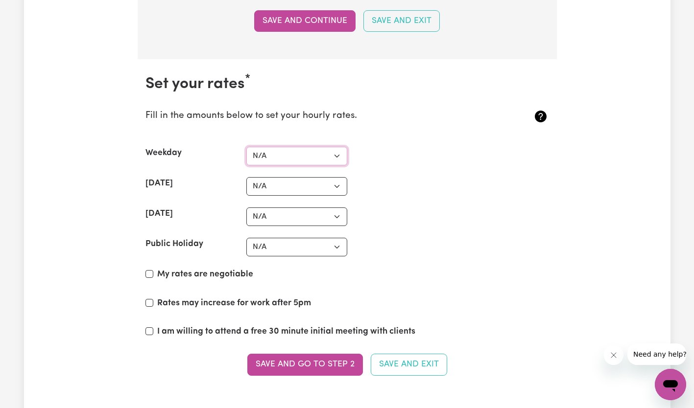
click at [336, 162] on select "N/A $37 $38 $39 $40 $41 $42 $43 $44 $45 $46 $47 $48 $49 $50 $51 $52 $53 $54 $55…" at bounding box center [296, 156] width 101 height 19
select select "70"
click at [246, 147] on select "N/A $37 $38 $39 $40 $41 $42 $43 $44 $45 $46 $47 $48 $49 $50 $51 $52 $53 $54 $55…" at bounding box center [296, 156] width 101 height 19
click at [302, 181] on select "N/A $37 $38 $39 $40 $41 $42 $43 $44 $45 $46 $47 $48 $49 $50 $51 $52 $53 $54 $55…" at bounding box center [296, 186] width 101 height 19
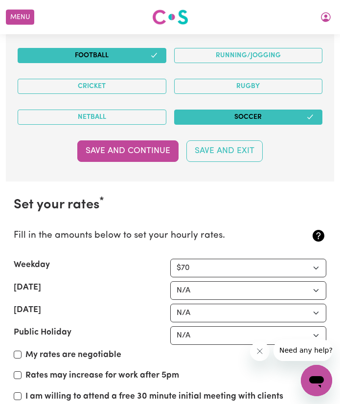
scroll to position [2433, 0]
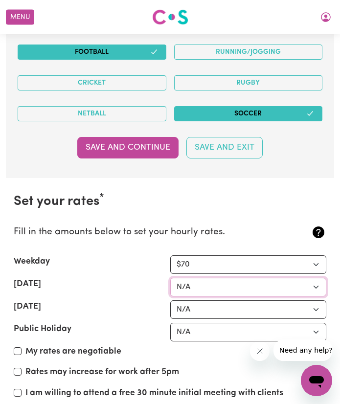
click at [249, 291] on select "N/A $37 $38 $39 $40 $41 $42 $43 $44 $45 $46 $47 $48 $49 $50 $51 $52 $53 $54 $55…" at bounding box center [248, 287] width 157 height 19
select select "98"
click at [170, 279] on select "N/A $37 $38 $39 $40 $41 $42 $43 $44 $45 $46 $47 $48 $49 $50 $51 $52 $53 $54 $55…" at bounding box center [248, 287] width 157 height 19
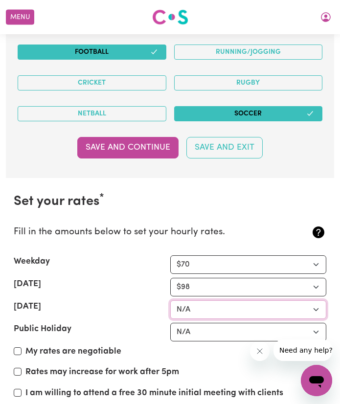
click at [188, 306] on select "N/A $37 $38 $39 $40 $41 $42 $43 $44 $45 $46 $47 $48 $49 $50 $51 $52 $53 $54 $55…" at bounding box center [248, 310] width 157 height 19
select select "127"
click at [170, 302] on select "N/A $37 $38 $39 $40 $41 $42 $43 $44 $45 $46 $47 $48 $49 $50 $51 $52 $53 $54 $55…" at bounding box center [248, 310] width 157 height 19
click at [188, 336] on select "N/A $37 $38 $39 $40 $41 $42 $43 $44 $45 $46 $47 $48 $49 $50 $51 $52 $53 $54 $55…" at bounding box center [248, 332] width 157 height 19
select select "156"
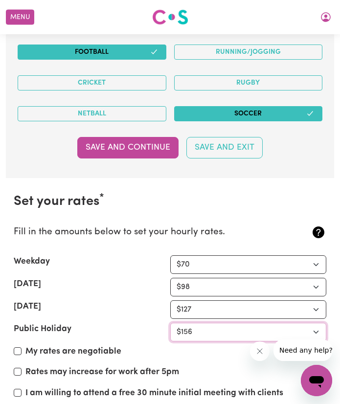
click at [170, 324] on select "N/A $37 $38 $39 $40 $41 $42 $43 $44 $45 $46 $47 $48 $49 $50 $51 $52 $53 $54 $55…" at bounding box center [248, 332] width 157 height 19
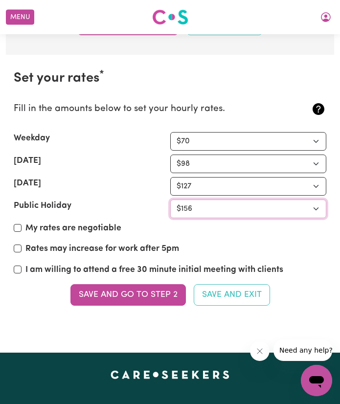
scroll to position [2560, 0]
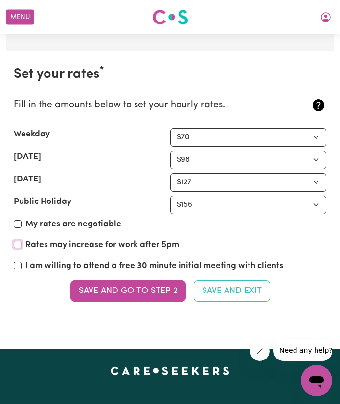
click at [18, 247] on input "Rates may increase for work after 5pm" at bounding box center [18, 245] width 8 height 8
checkbox input "true"
click at [19, 268] on input "I am willing to attend a free 30 minute initial meeting with clients" at bounding box center [18, 266] width 8 height 8
checkbox input "true"
click at [150, 291] on button "Save and go to Step 2" at bounding box center [128, 292] width 116 height 22
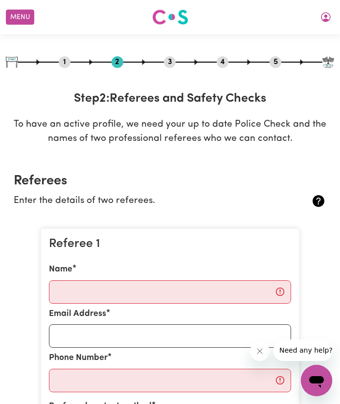
scroll to position [26, 0]
